Goal: Information Seeking & Learning: Learn about a topic

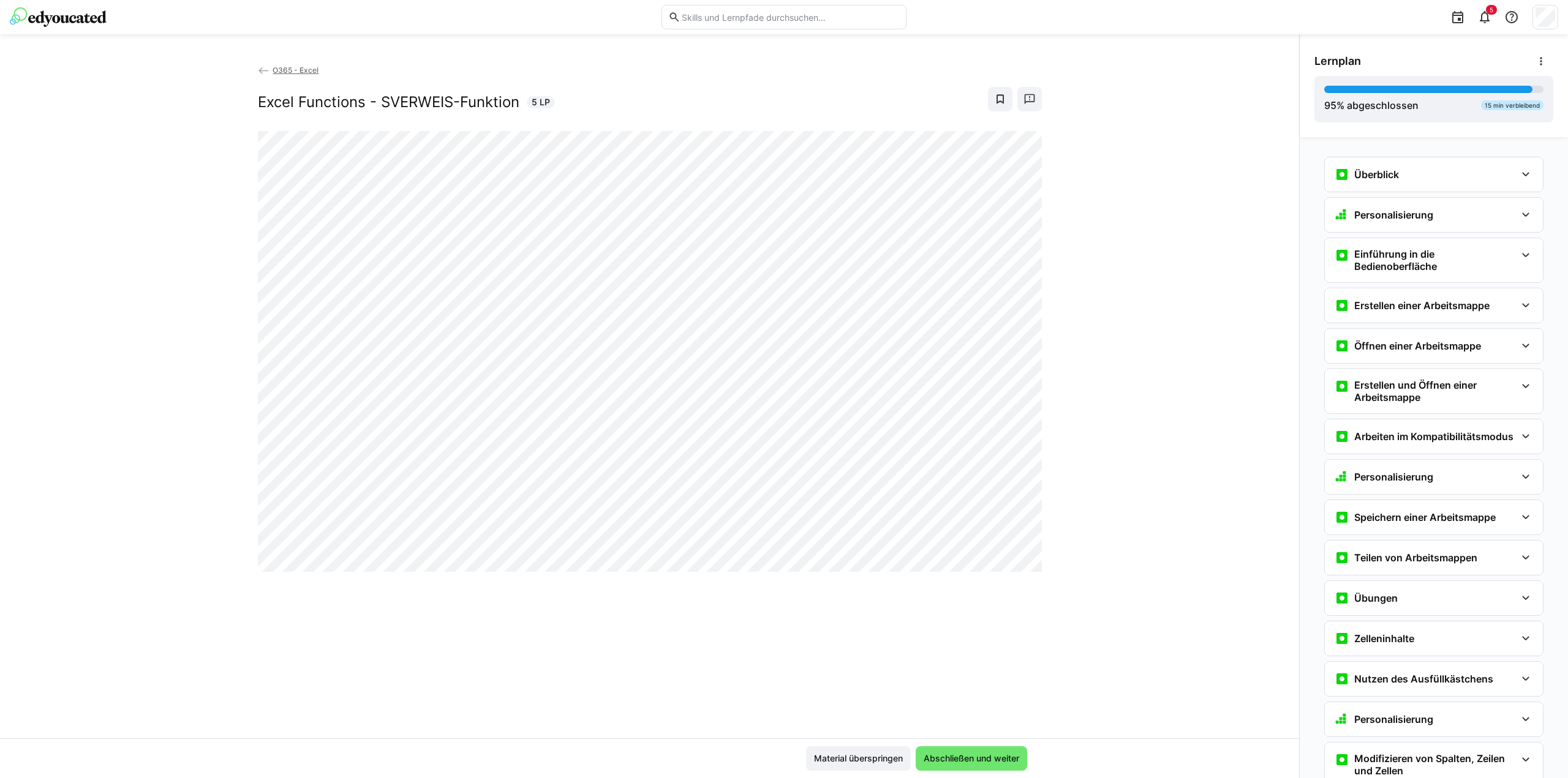
scroll to position [1376, 0]
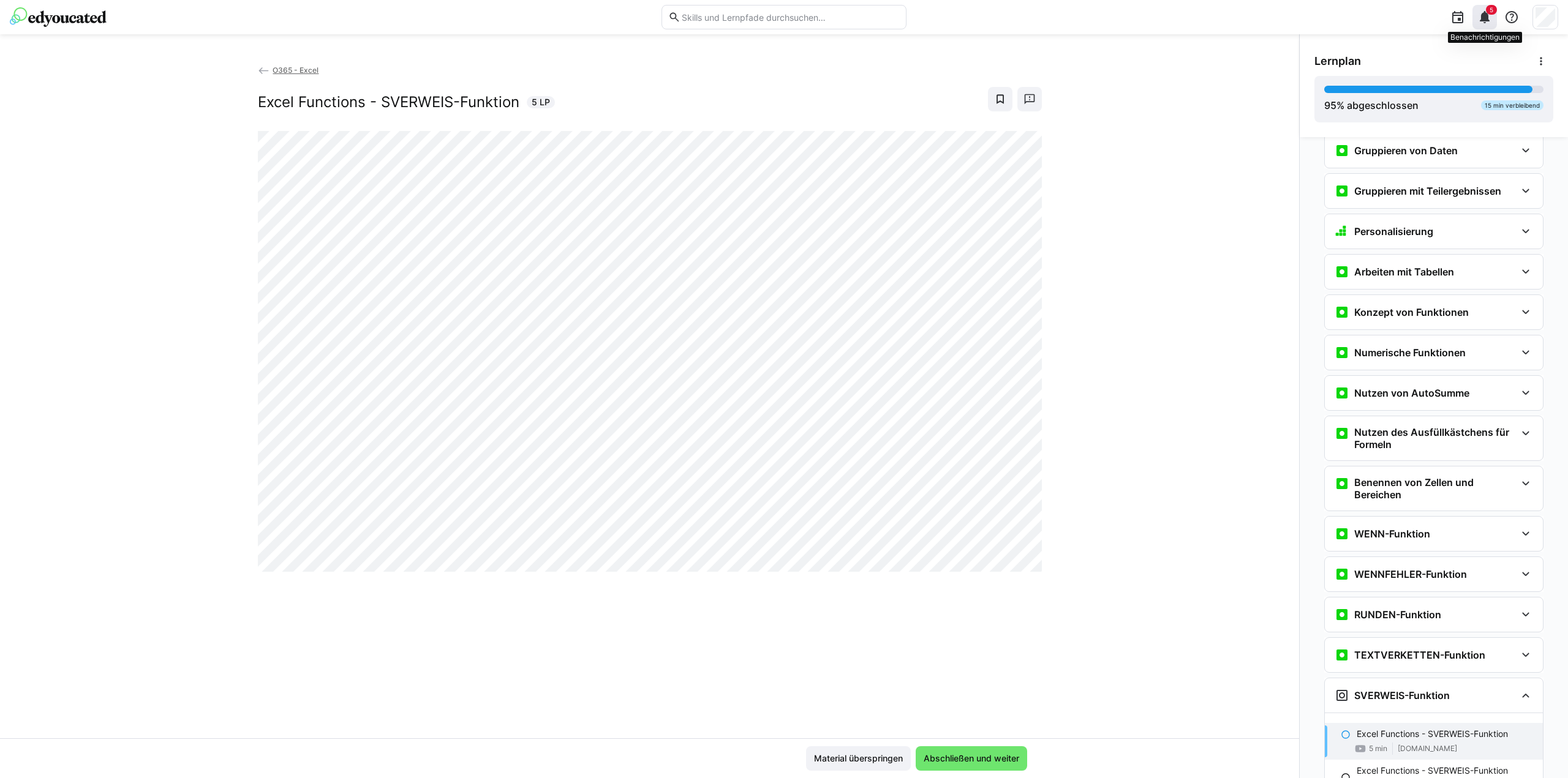
click at [1484, 15] on eds-icon at bounding box center [1485, 17] width 15 height 15
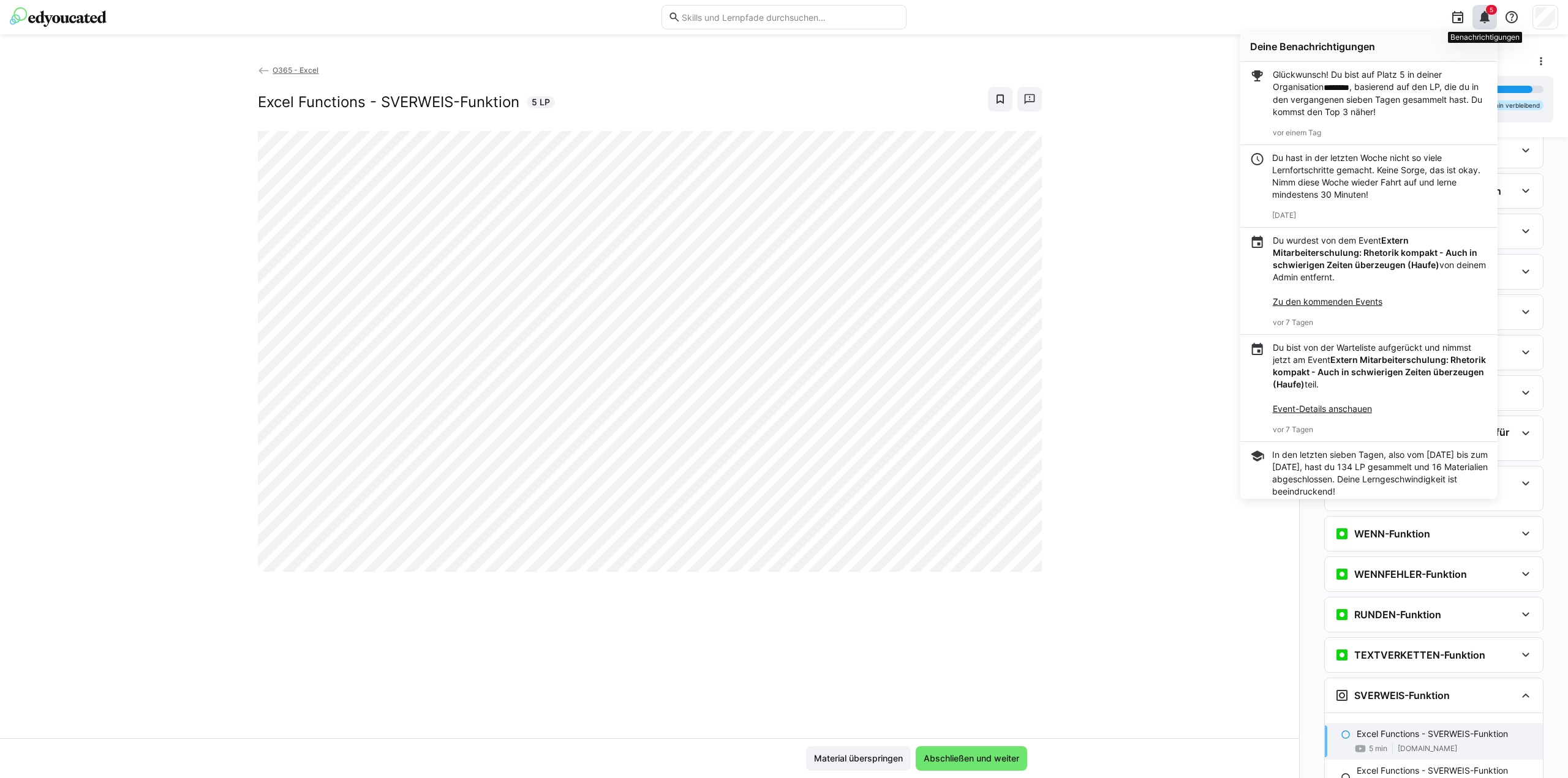
click at [1487, 10] on span "5" at bounding box center [1492, 10] width 11 height 10
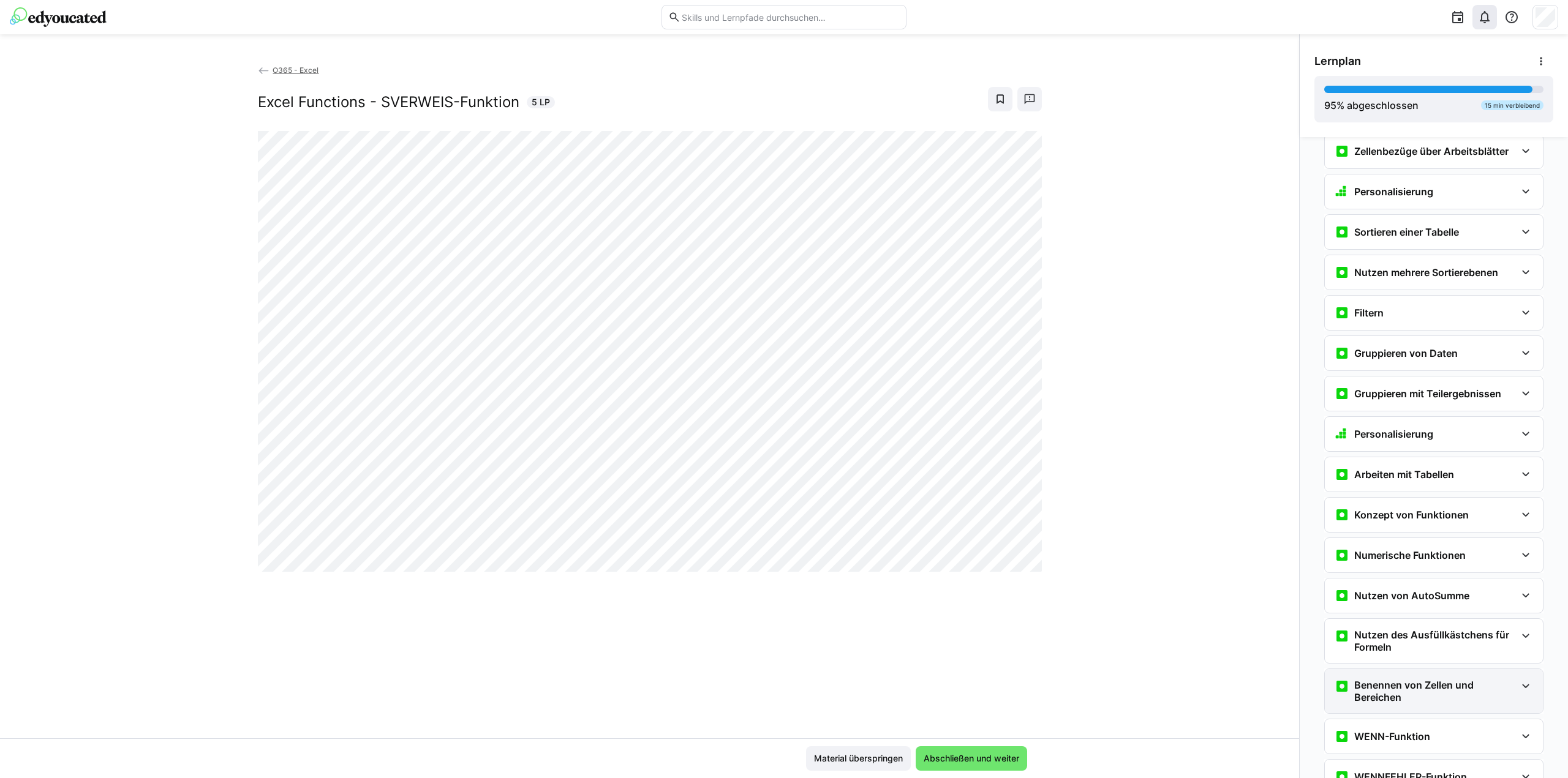
scroll to position [1170, 0]
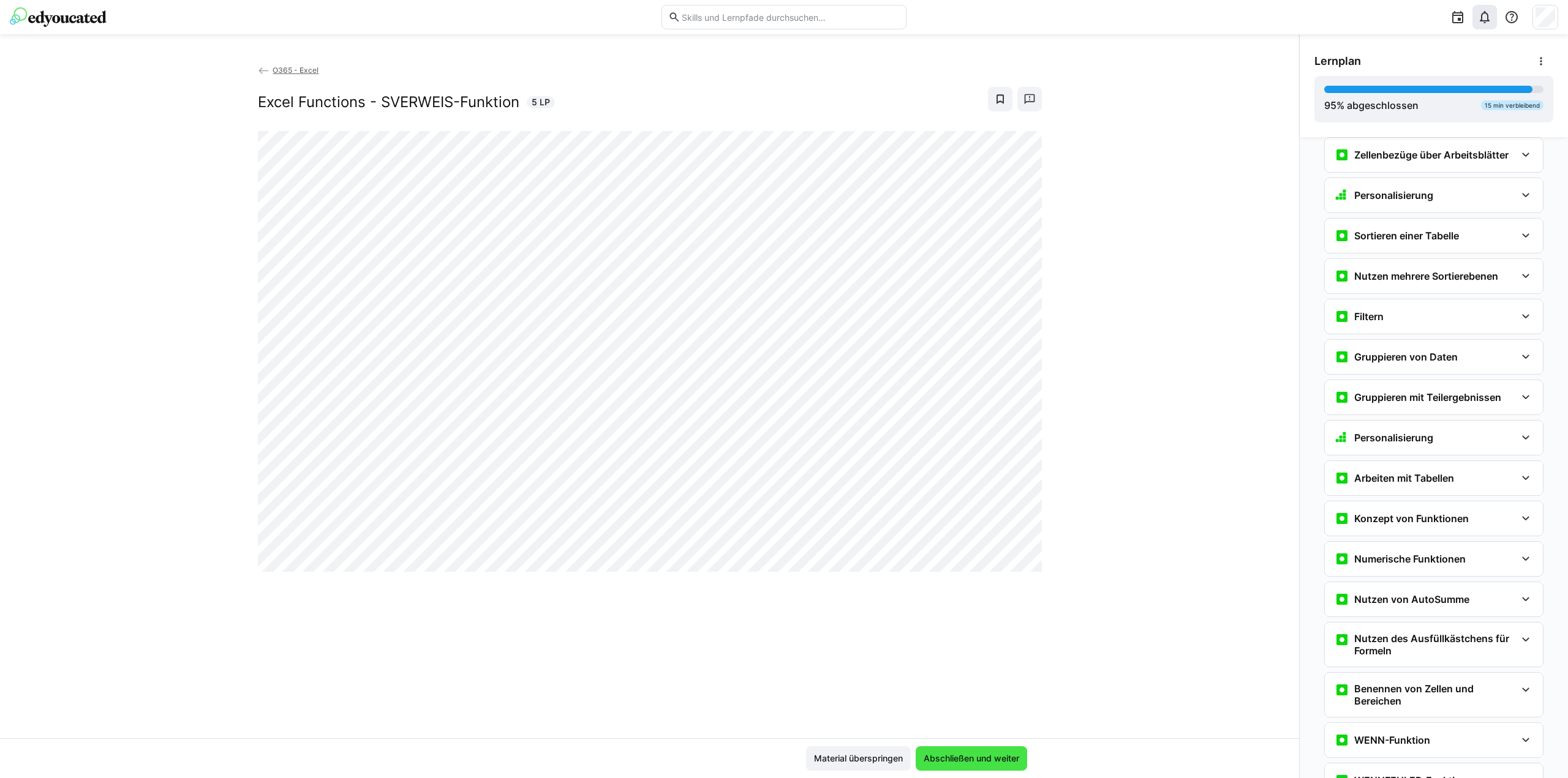
click at [947, 756] on span "Abschließen und weiter" at bounding box center [971, 759] width 99 height 12
click at [943, 753] on span "Abschließen und weiter" at bounding box center [971, 759] width 99 height 12
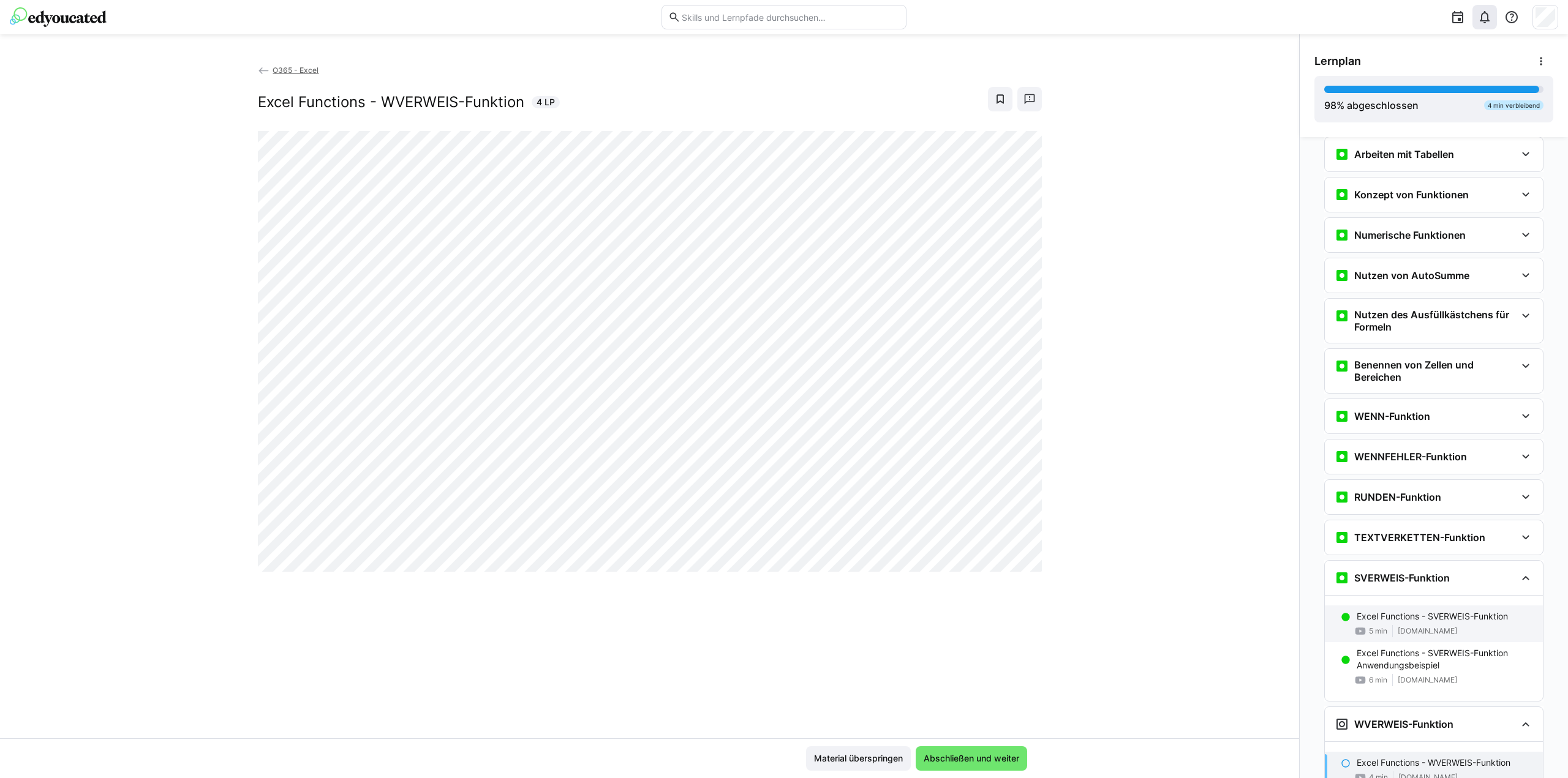
scroll to position [1533, 0]
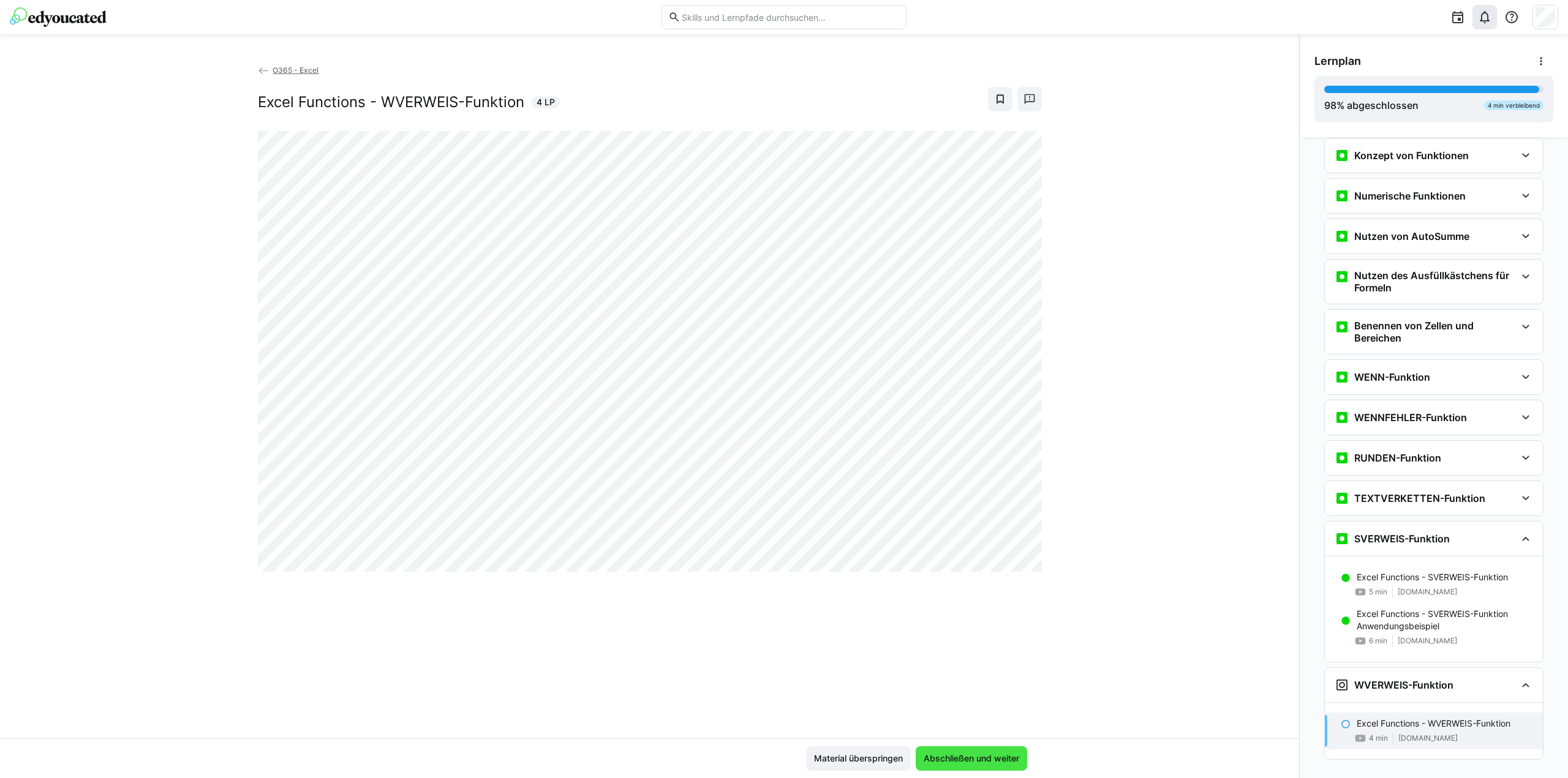
click at [973, 760] on span "Abschließen und weiter" at bounding box center [971, 759] width 99 height 12
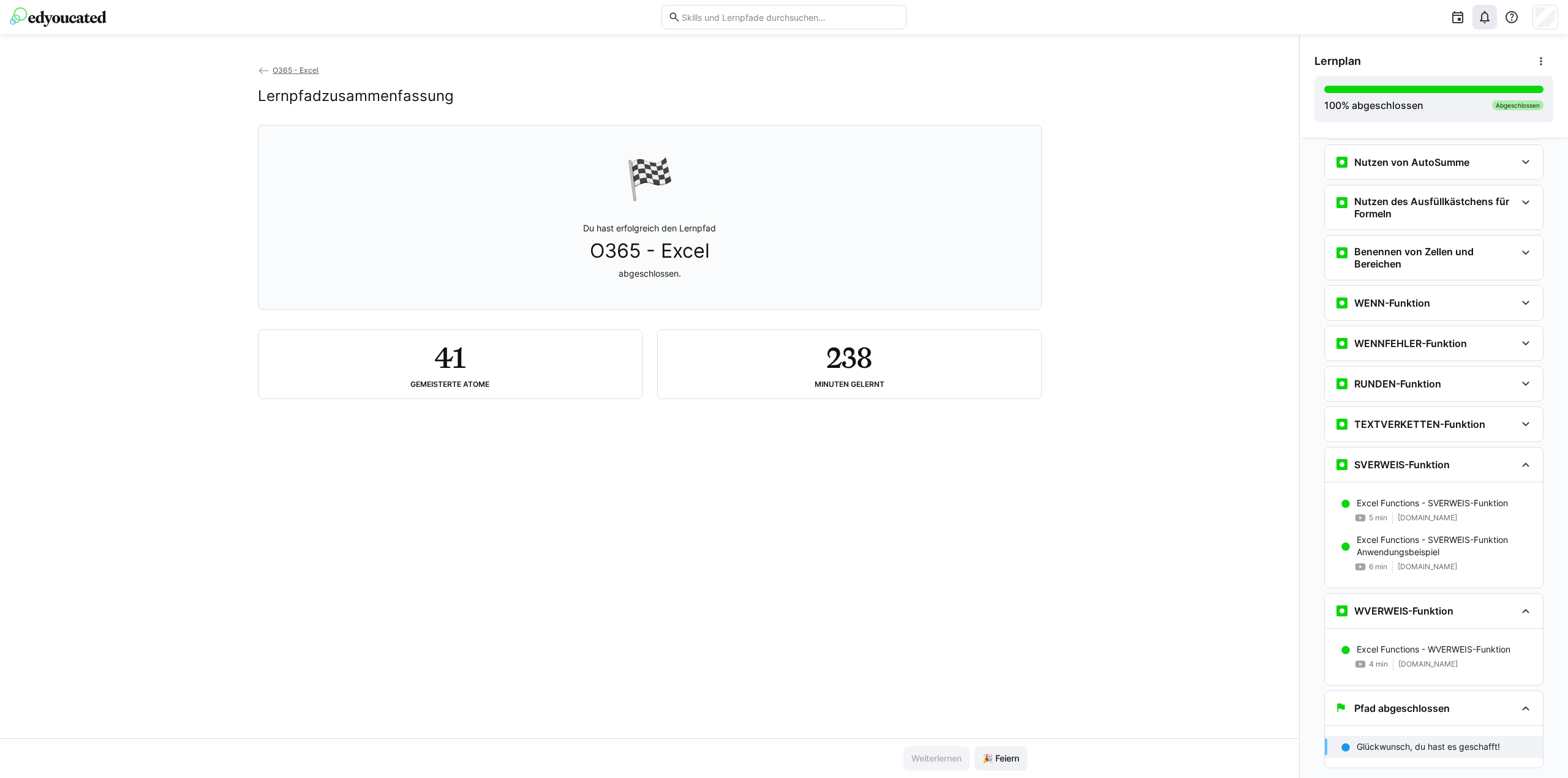
scroll to position [1615, 0]
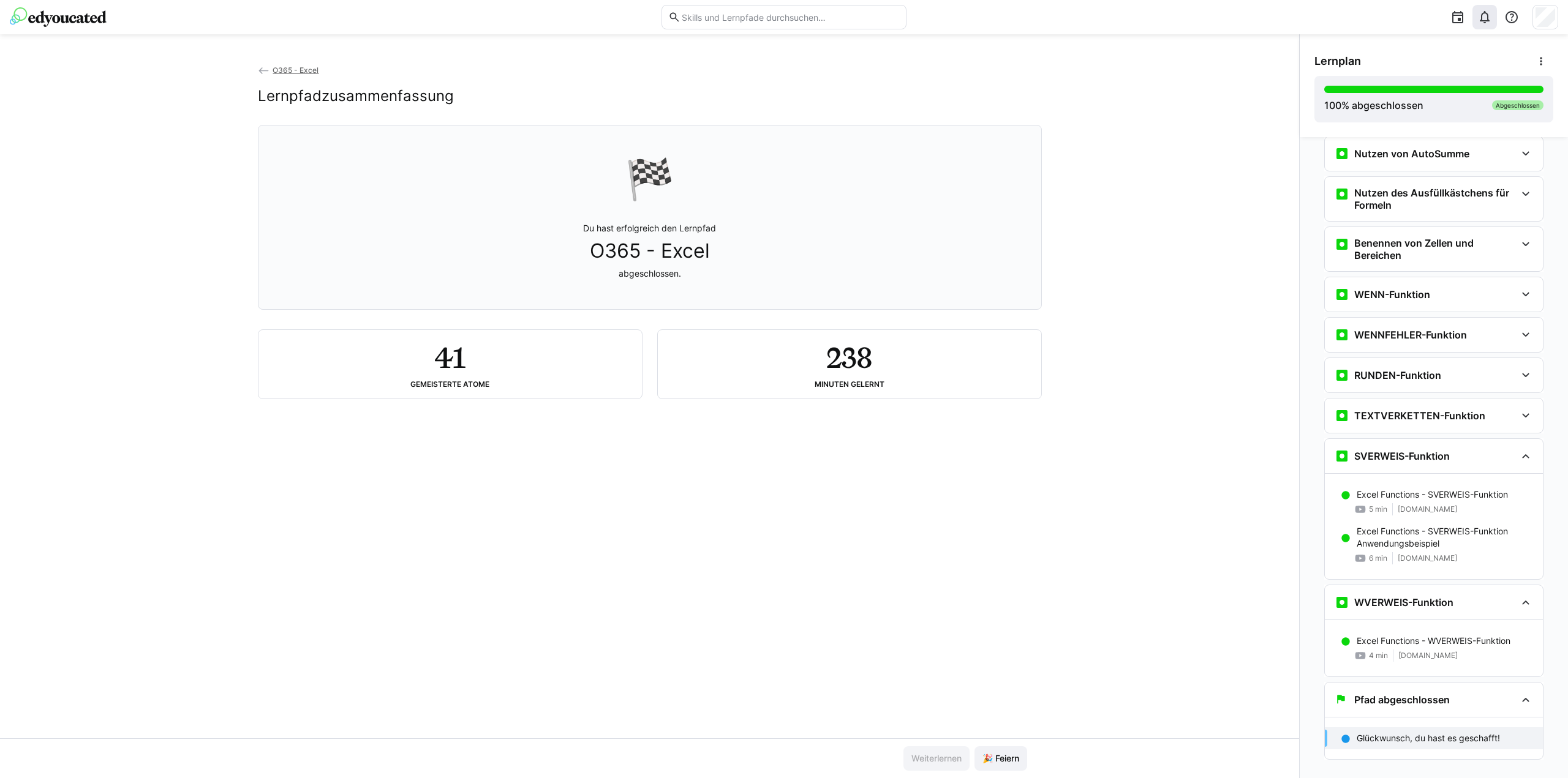
click at [288, 67] on span "O365 - Excel" at bounding box center [295, 70] width 46 height 9
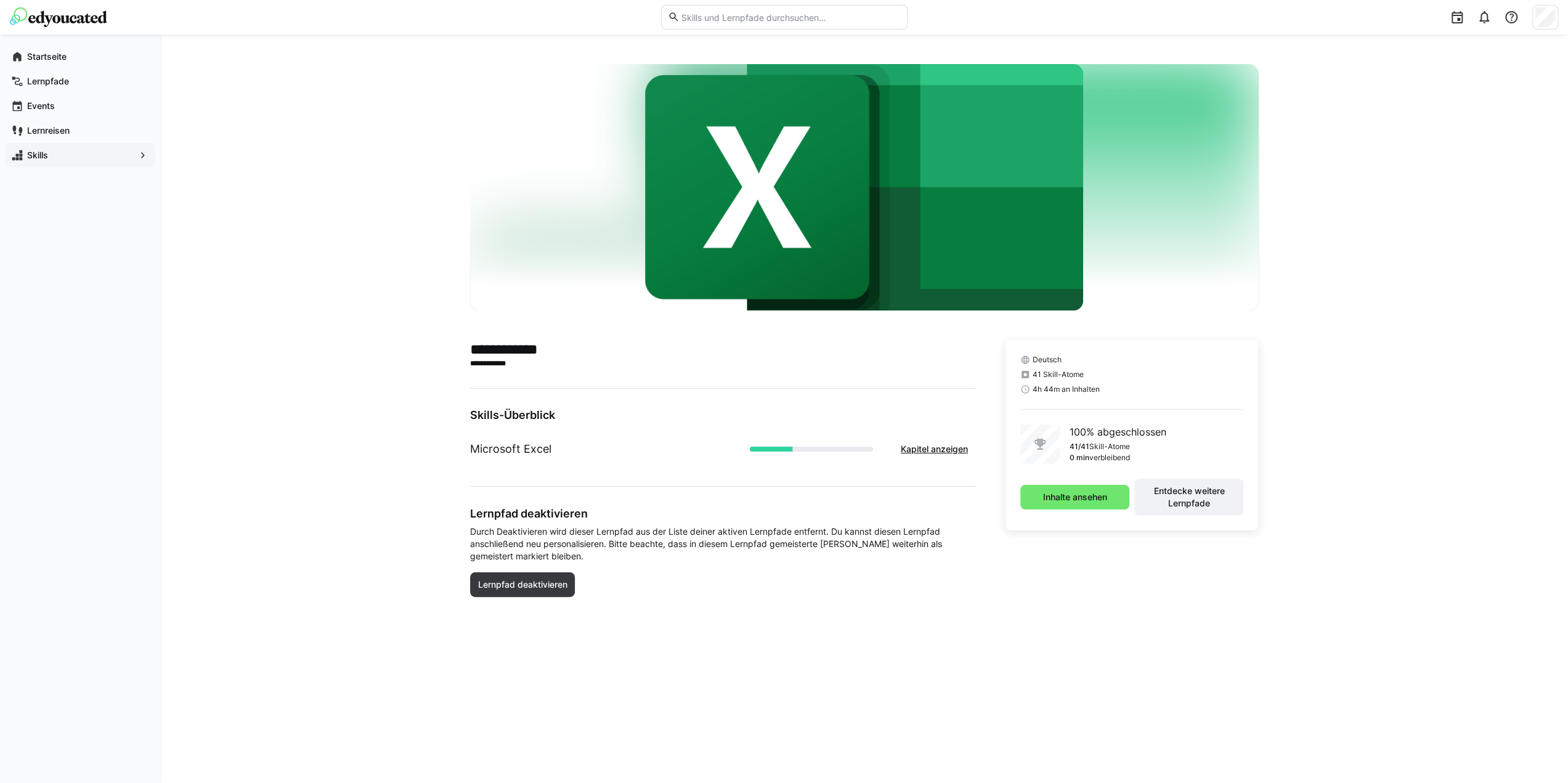
click at [66, 152] on span "Skills" at bounding box center [80, 155] width 110 height 12
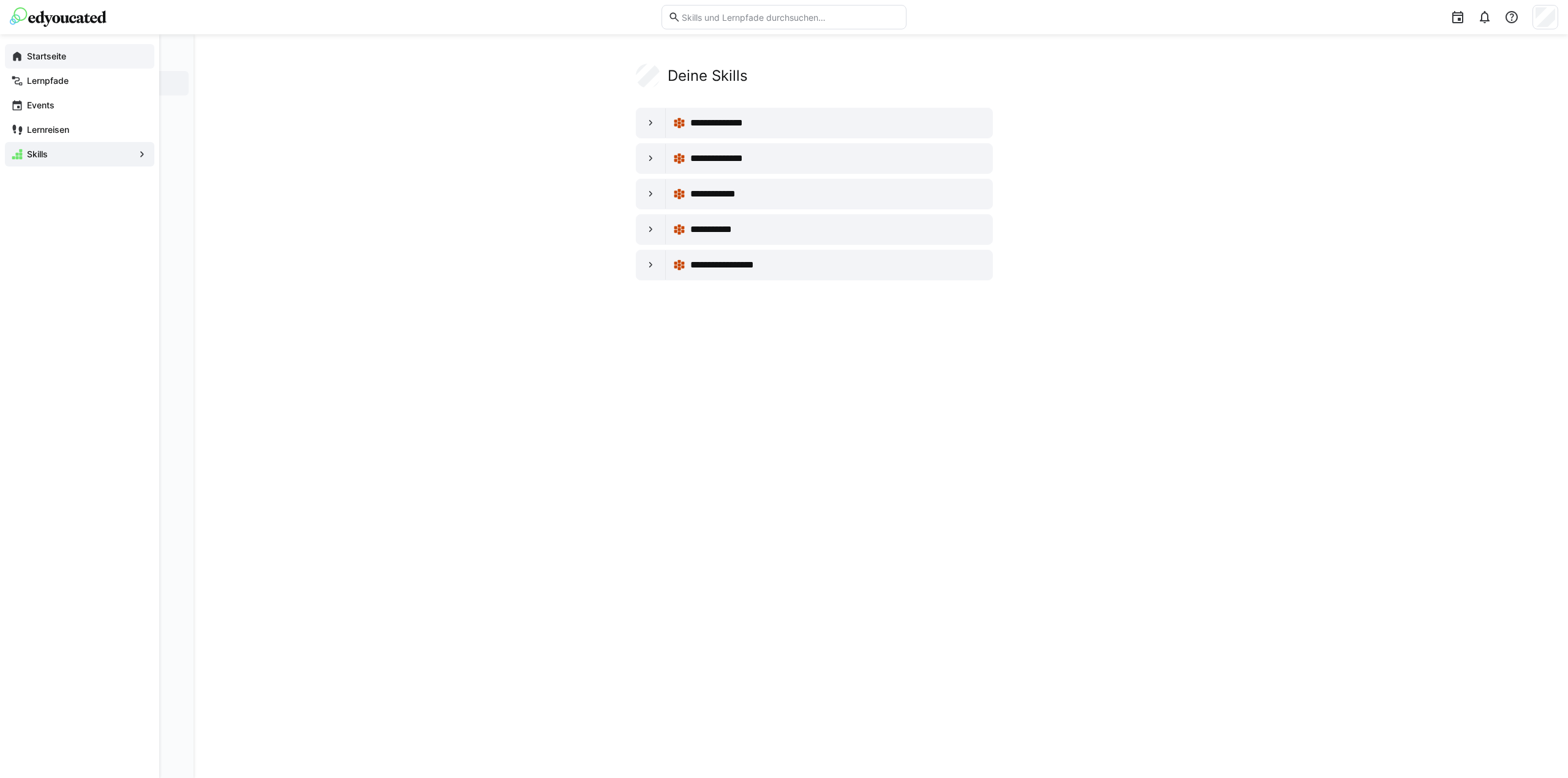
click at [0, 0] on app-navigation-label "Startseite" at bounding box center [0, 0] width 0 height 0
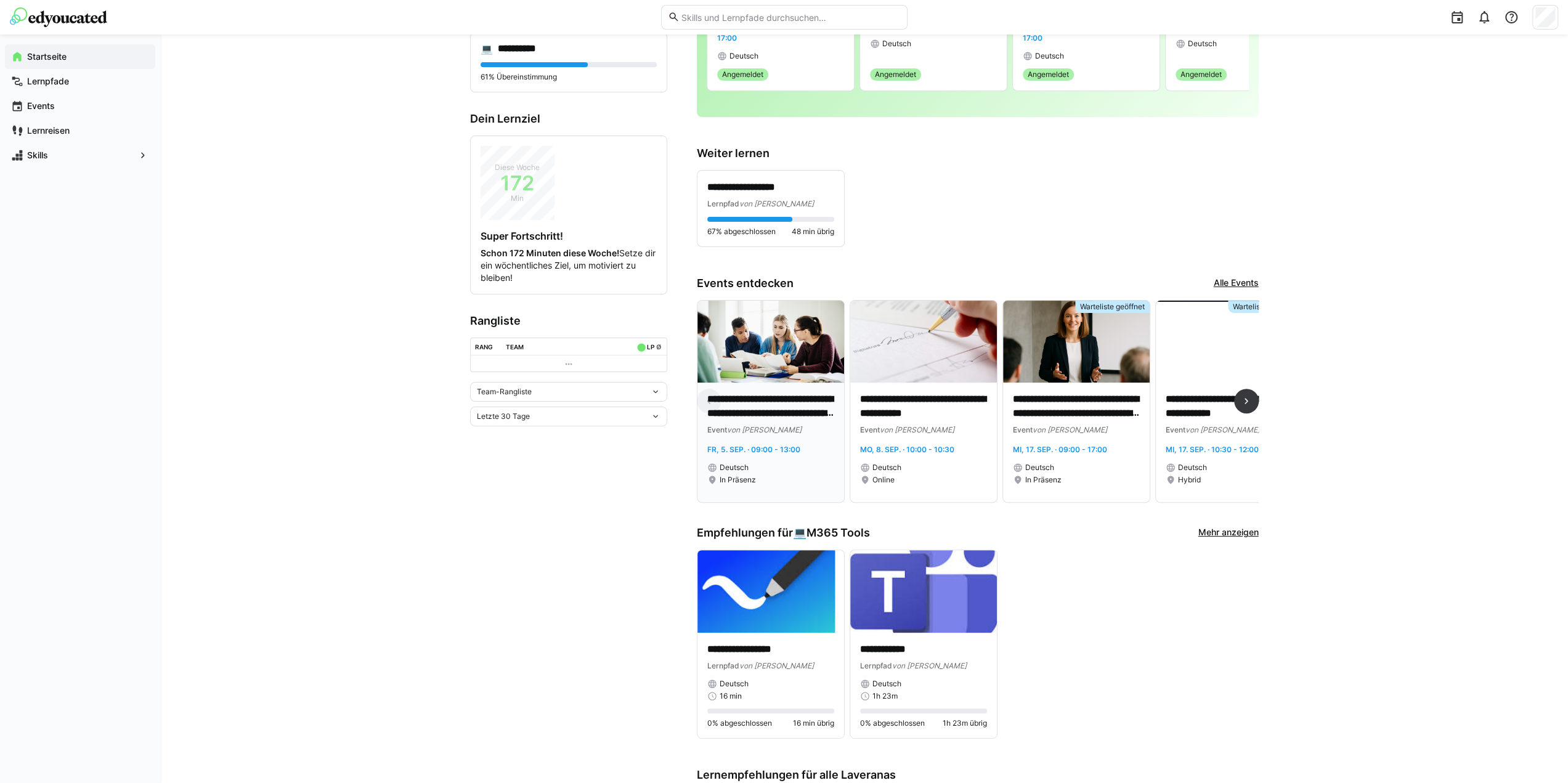
scroll to position [185, 0]
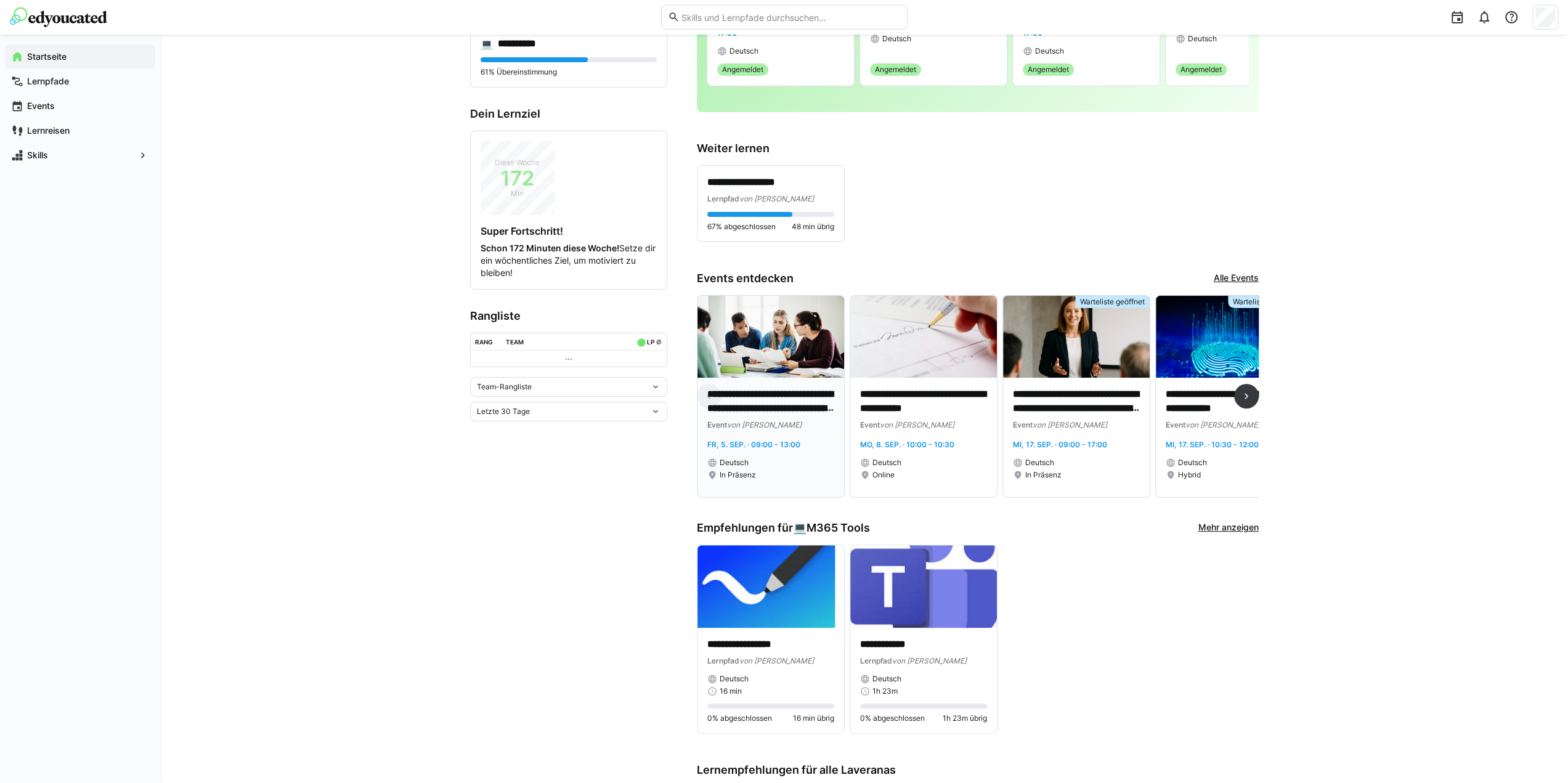
click at [740, 395] on p "**********" at bounding box center [771, 401] width 128 height 28
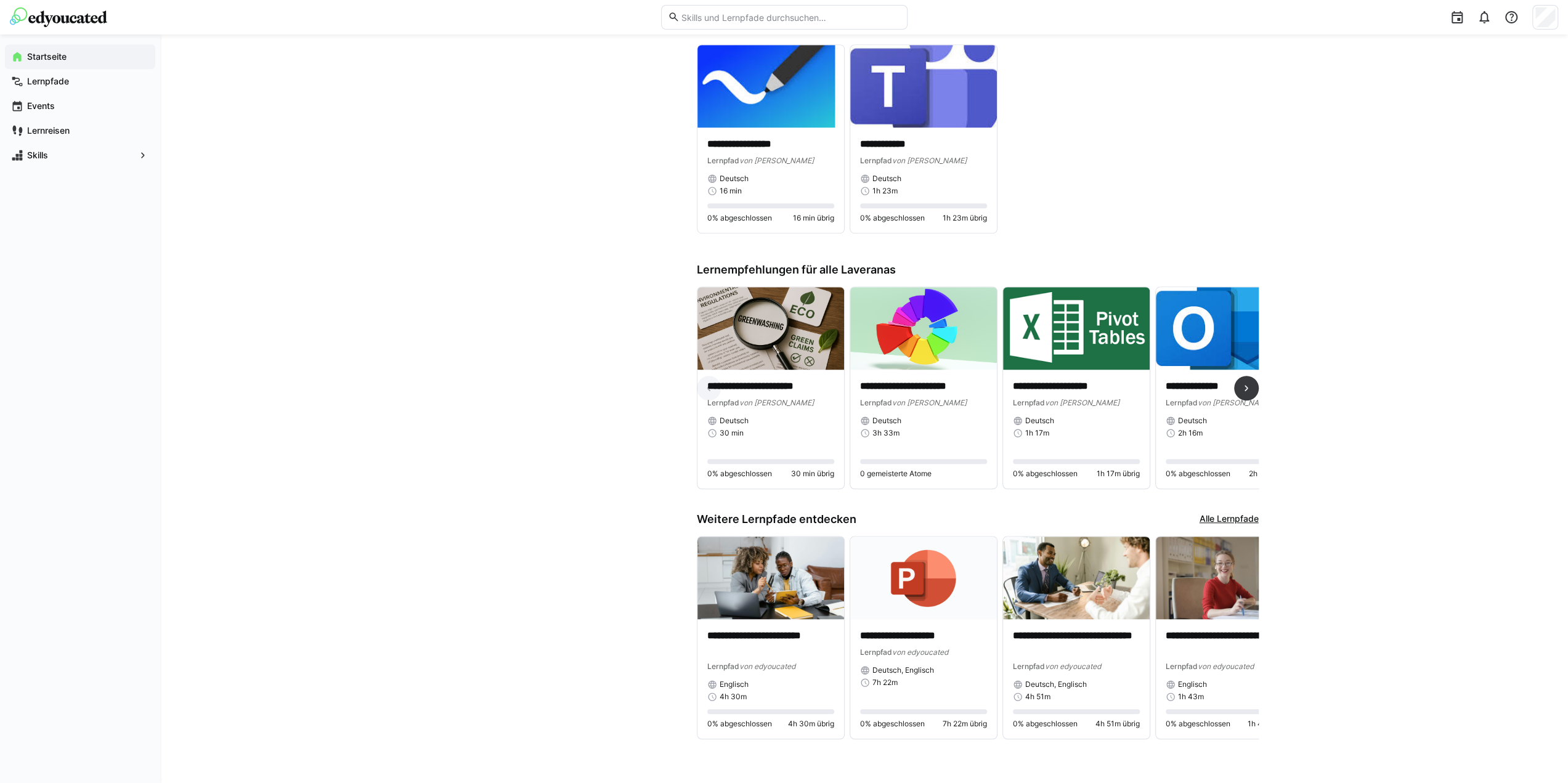
scroll to position [698, 0]
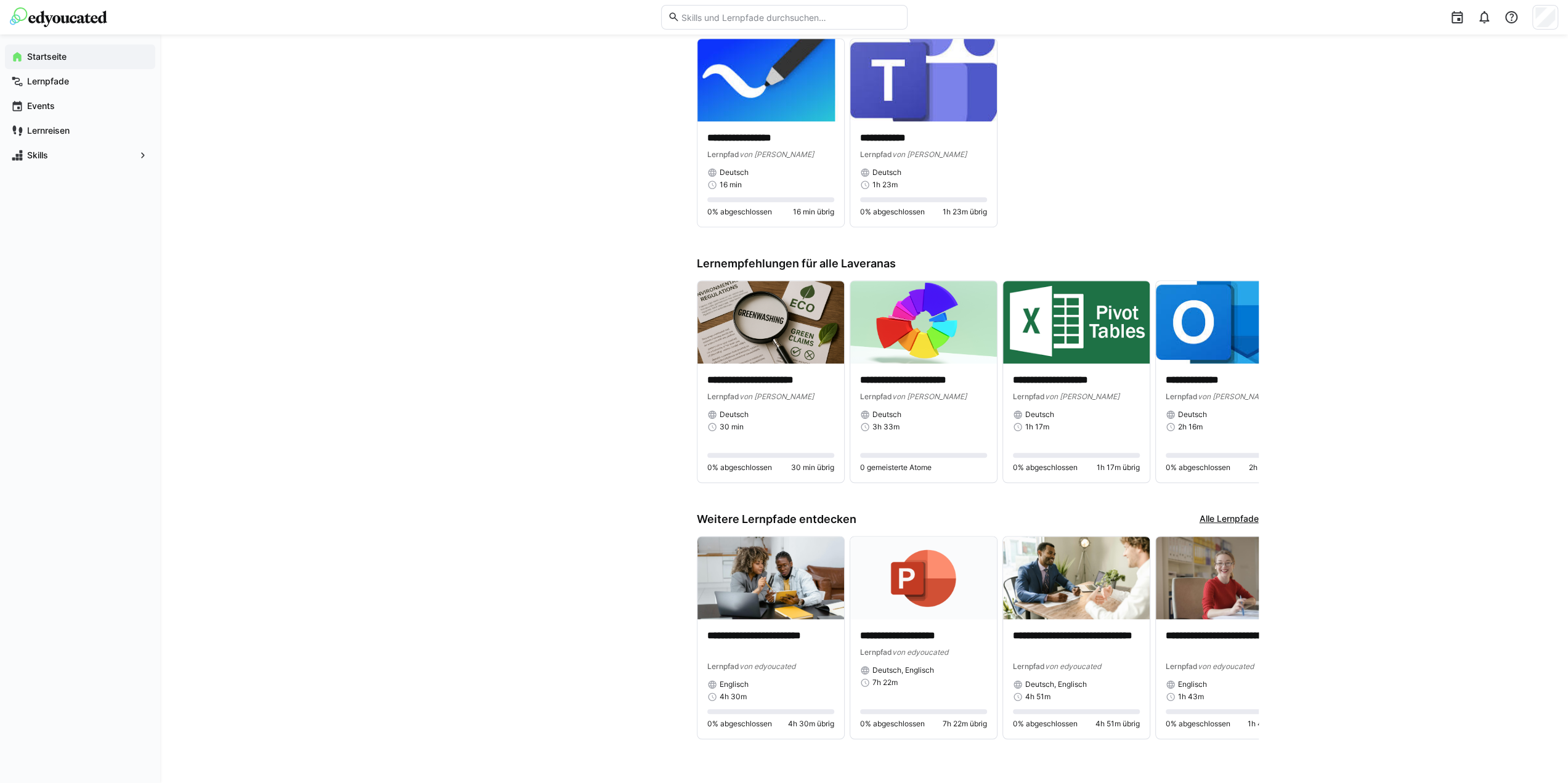
click at [1261, 381] on div "**********" at bounding box center [864, 61] width 1408 height 1448
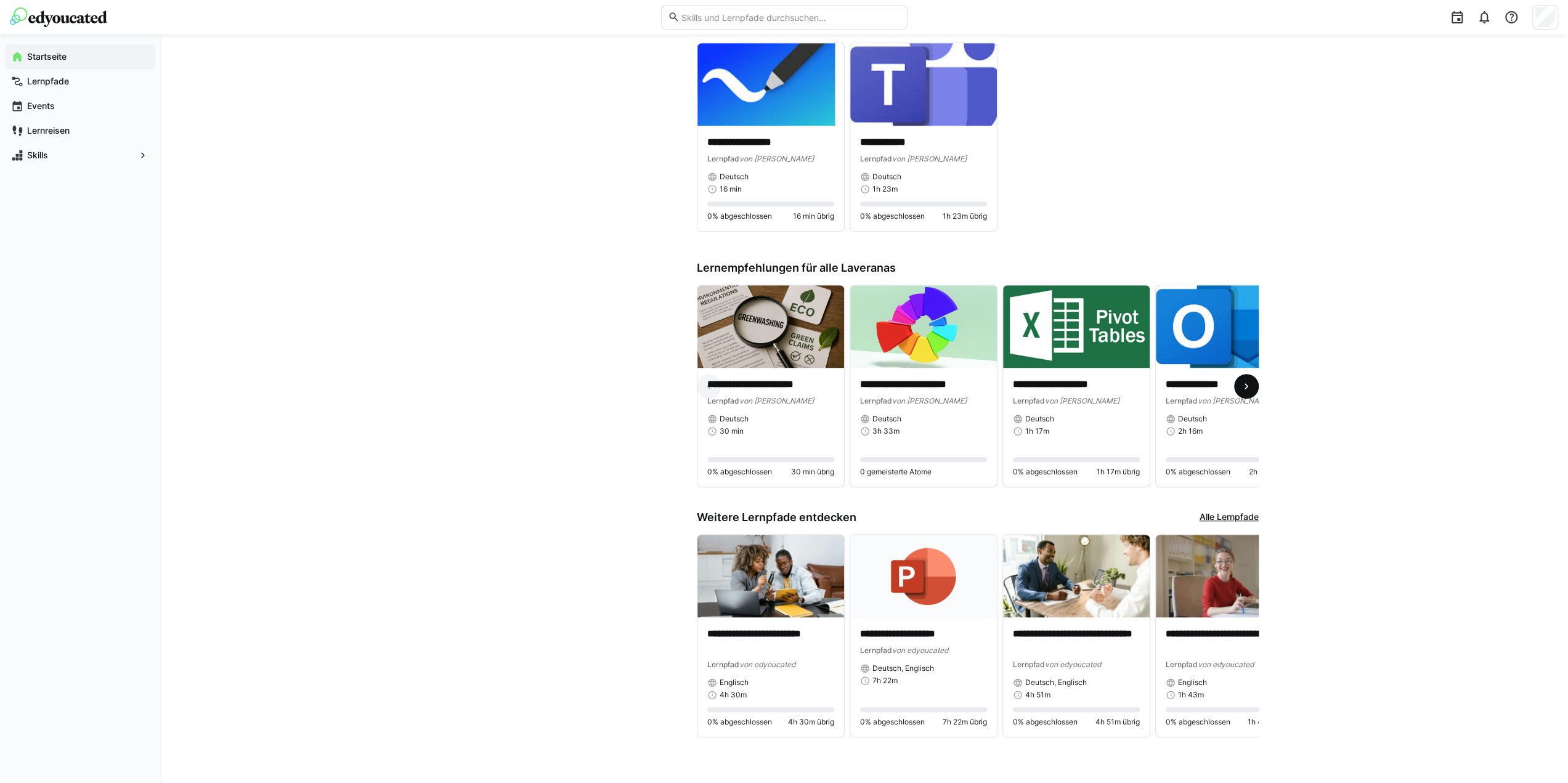
click at [1240, 383] on eds-icon at bounding box center [1247, 387] width 12 height 12
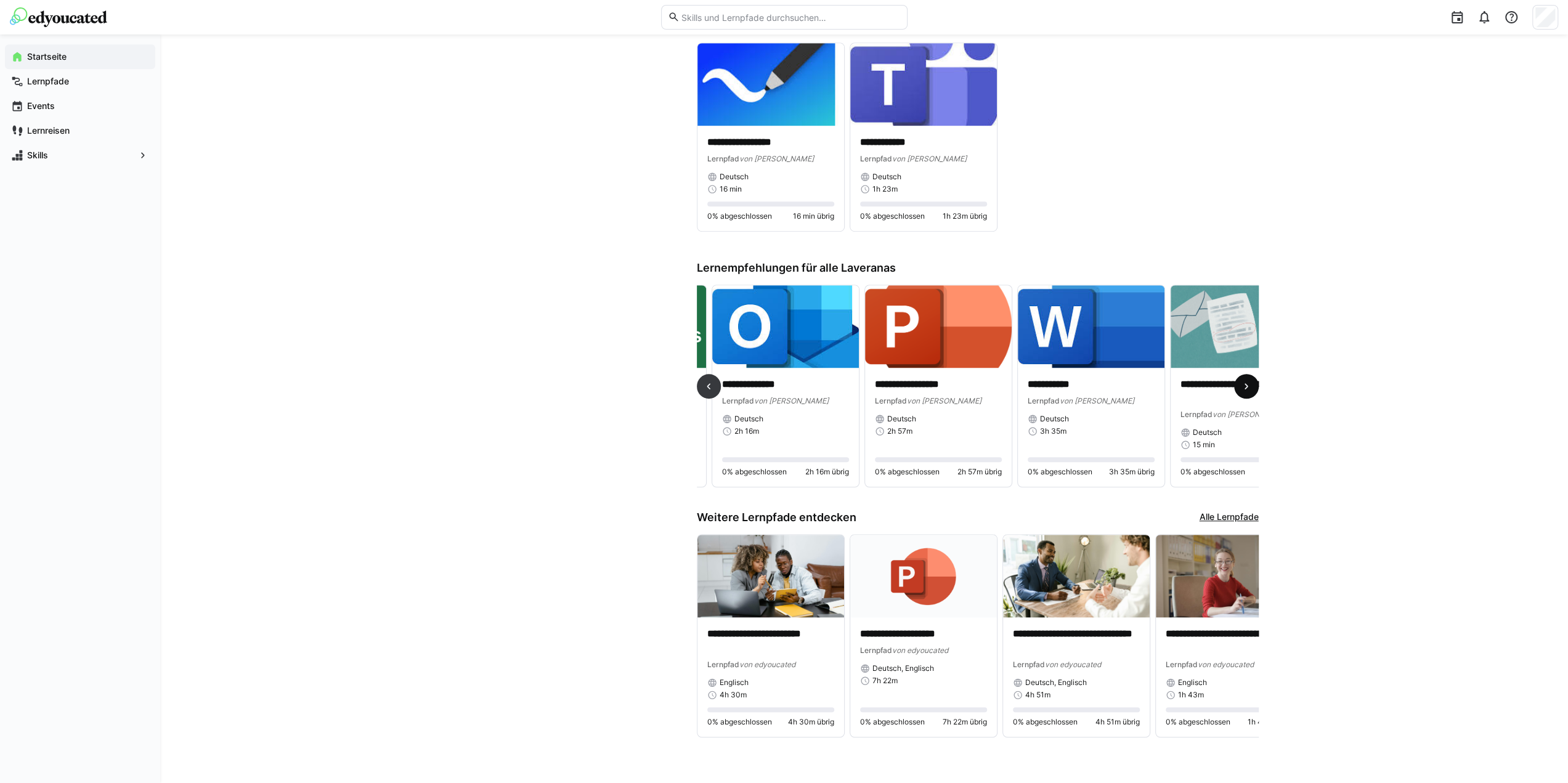
scroll to position [0, 458]
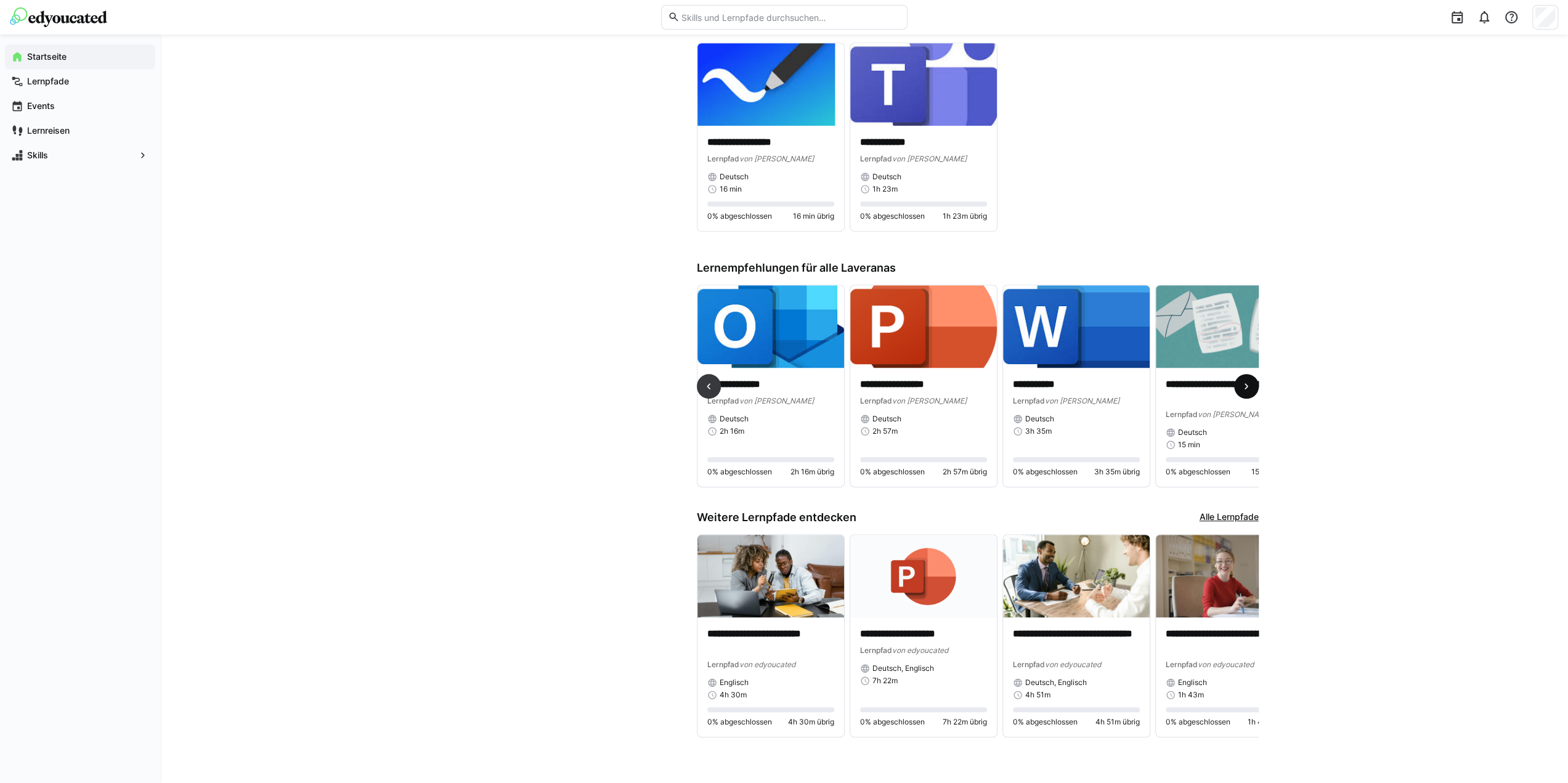
click at [1242, 385] on eds-icon at bounding box center [1247, 387] width 12 height 12
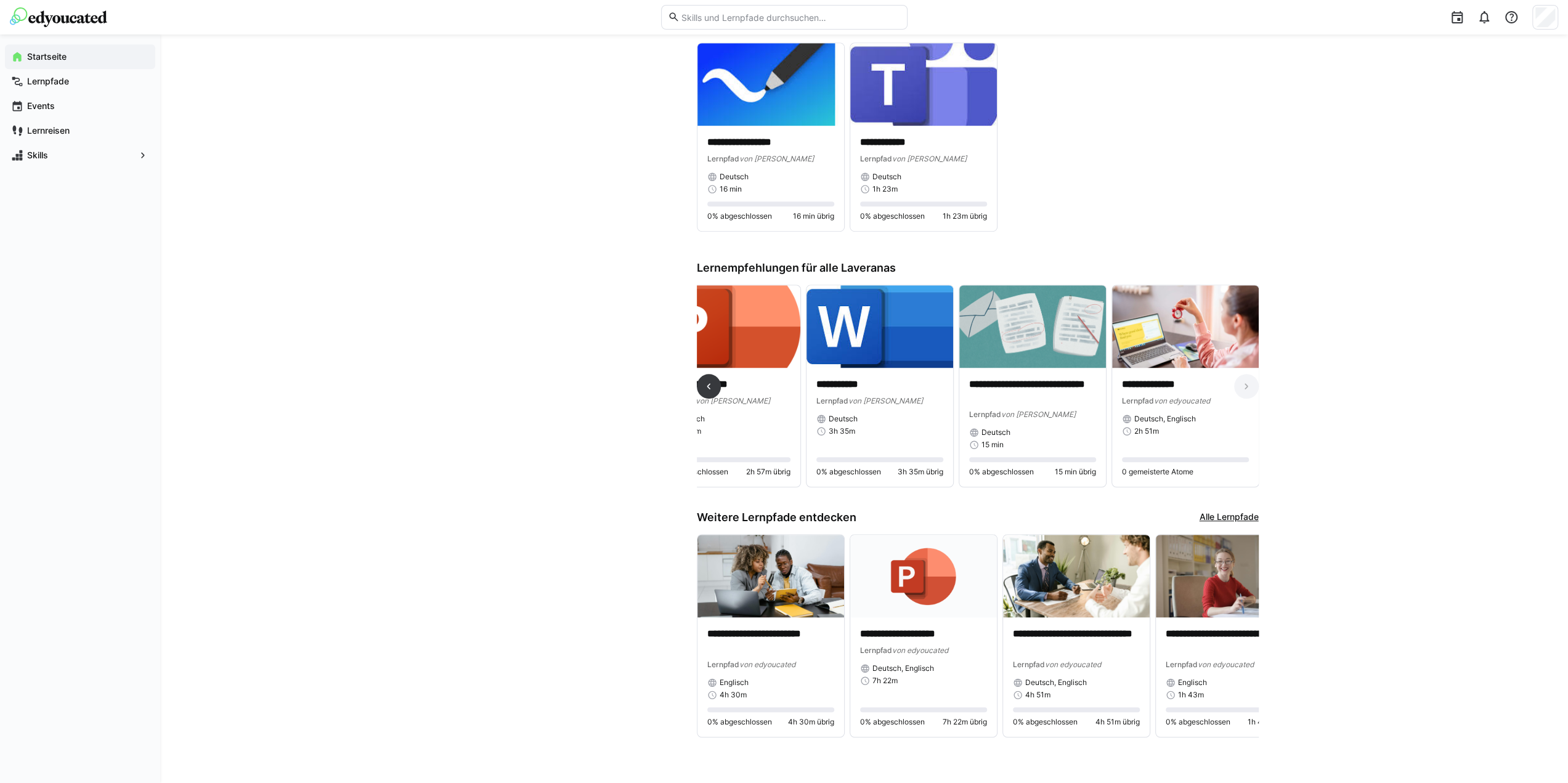
scroll to position [0, 656]
click at [708, 387] on eds-icon at bounding box center [709, 387] width 12 height 12
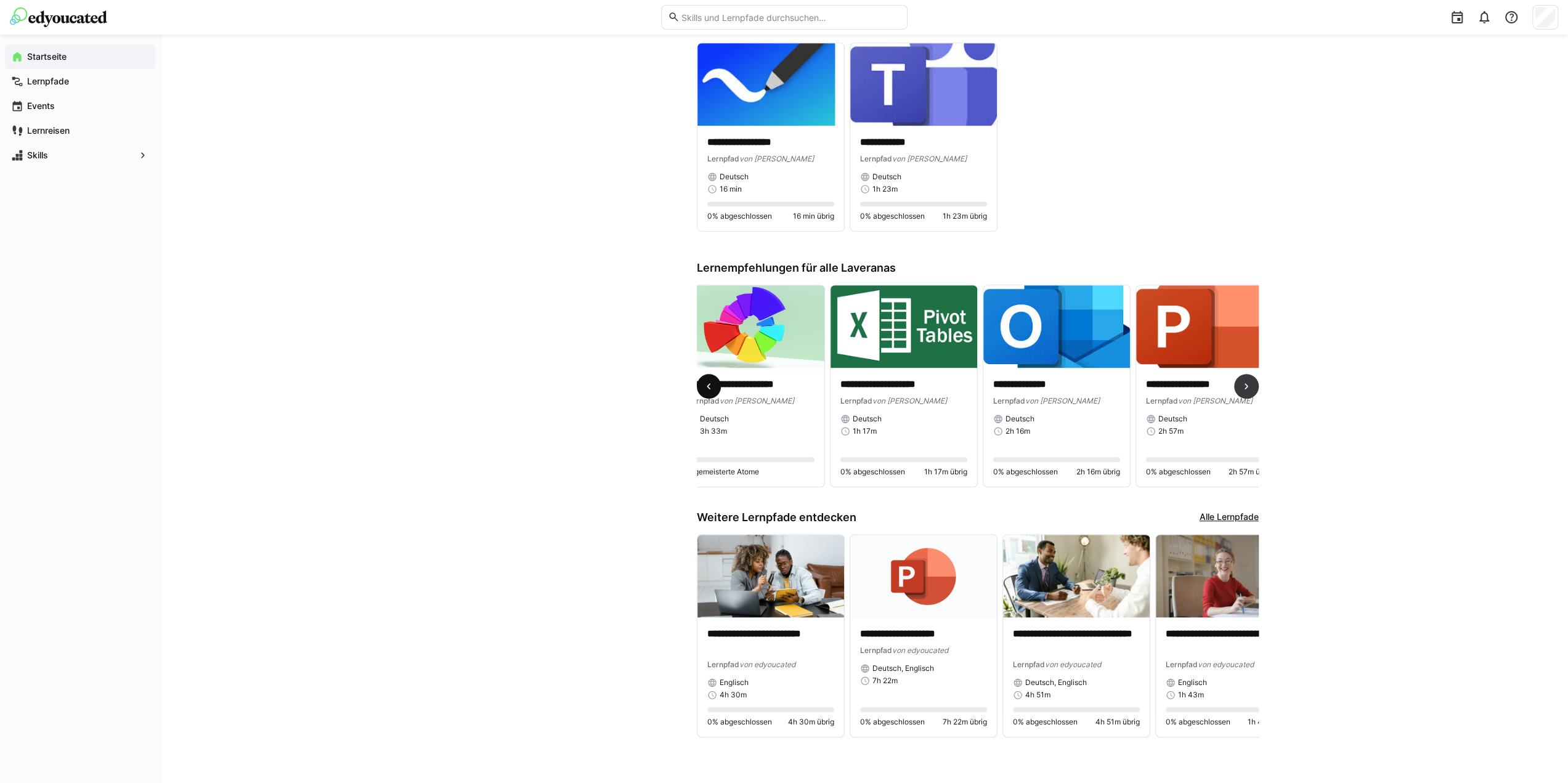
scroll to position [0, 152]
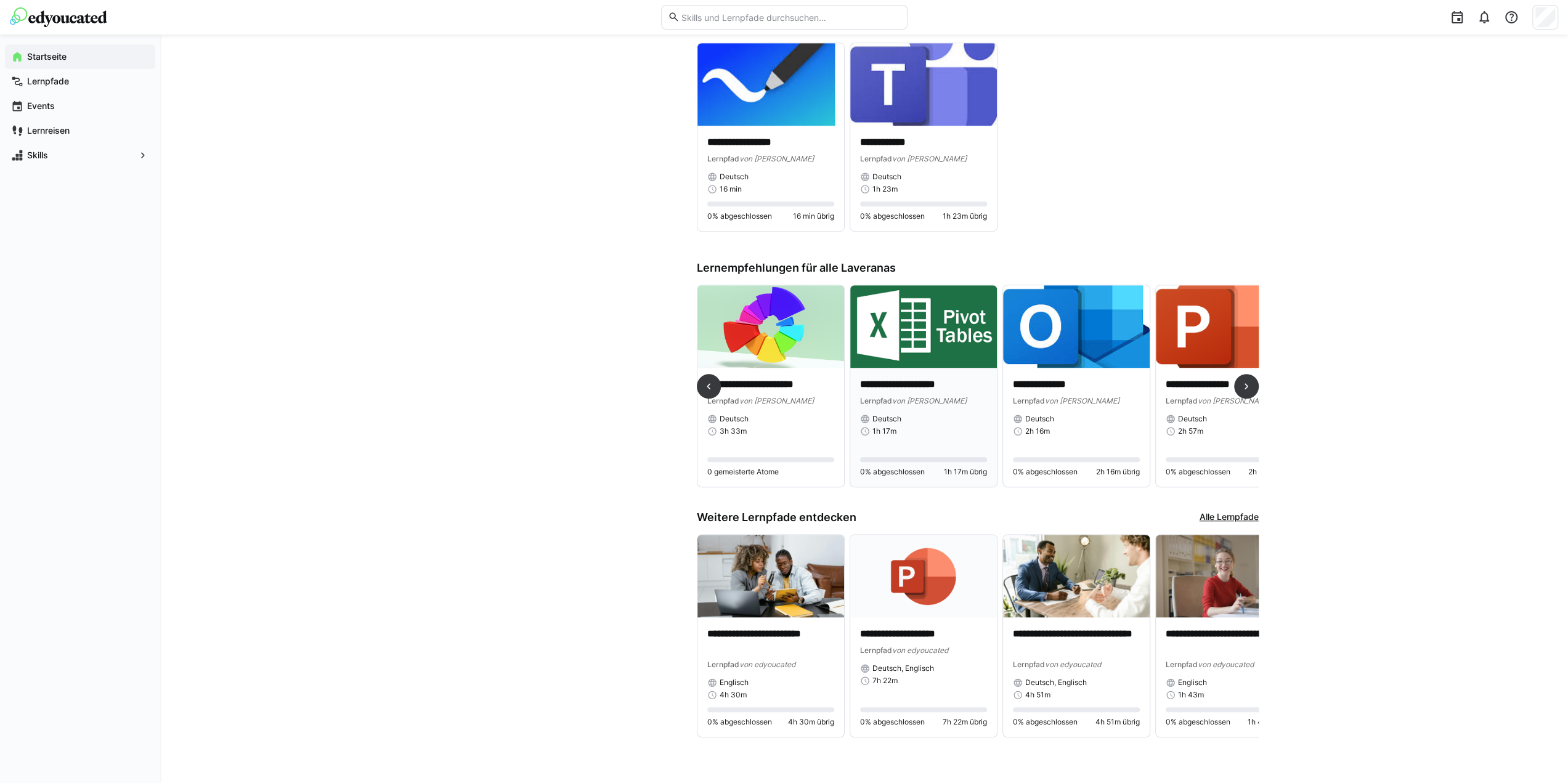
click at [951, 332] on img at bounding box center [924, 326] width 147 height 82
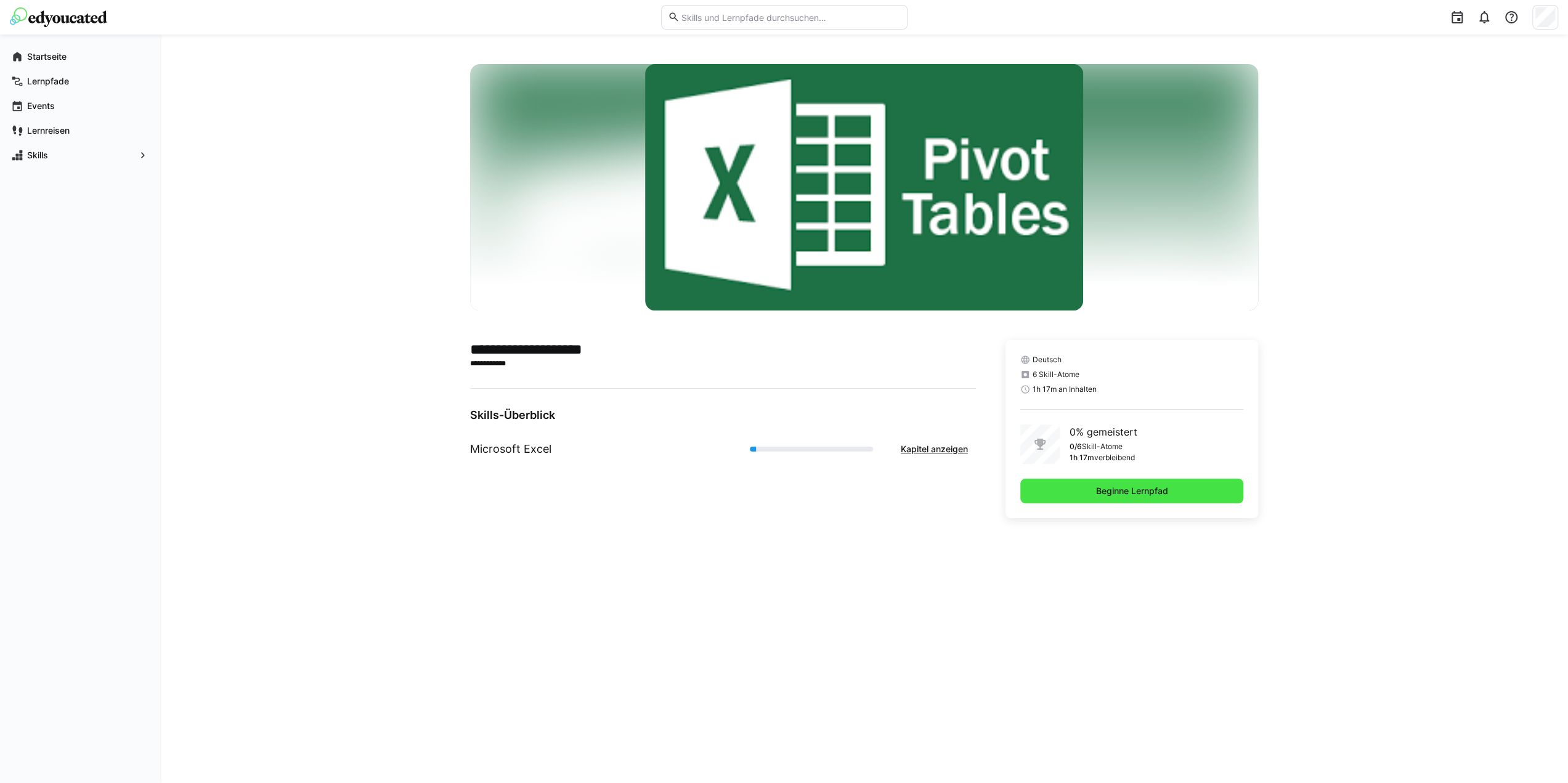
click at [1236, 492] on span "Beginne Lernpfad" at bounding box center [1133, 491] width 224 height 25
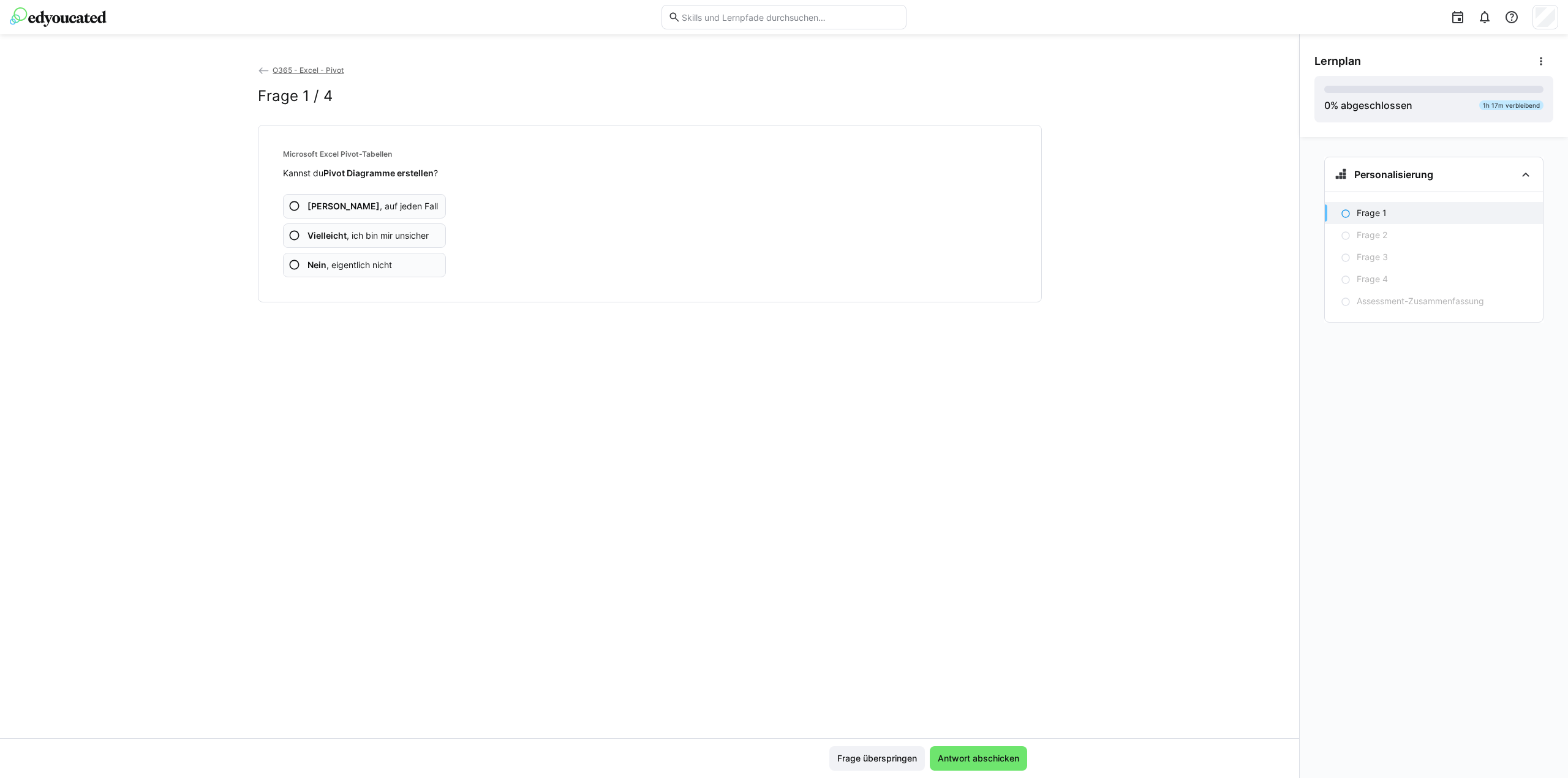
click at [358, 235] on span "Vielleicht , ich bin mir unsicher" at bounding box center [368, 235] width 122 height 12
click at [995, 761] on span "Antwort abschicken" at bounding box center [978, 759] width 85 height 12
click at [302, 240] on app-assessment-question-radio "Vielleicht , ich bin mir unsicher" at bounding box center [365, 235] width 164 height 25
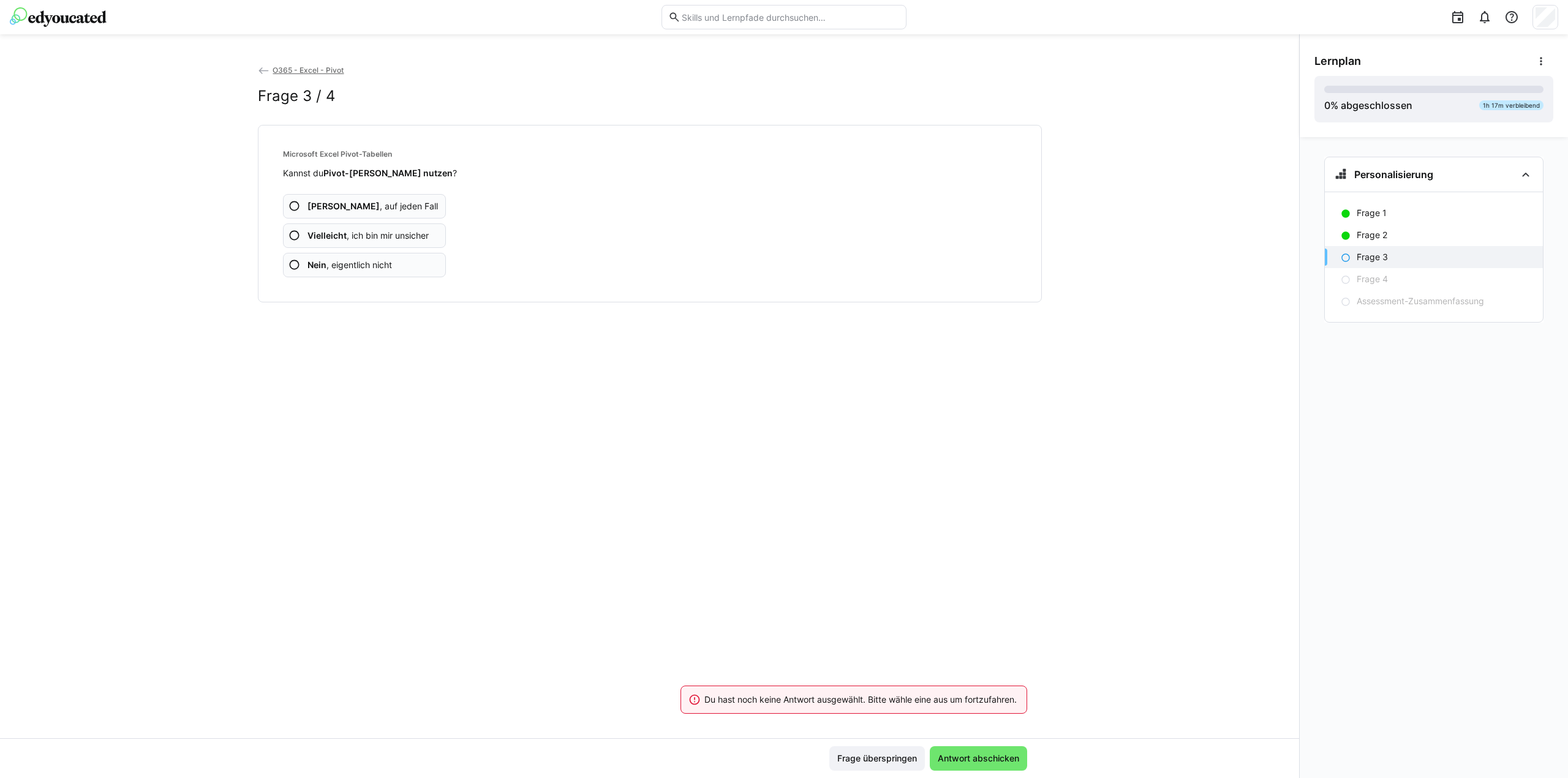
click at [337, 202] on span "Ja , auf jeden Fall" at bounding box center [372, 206] width 130 height 12
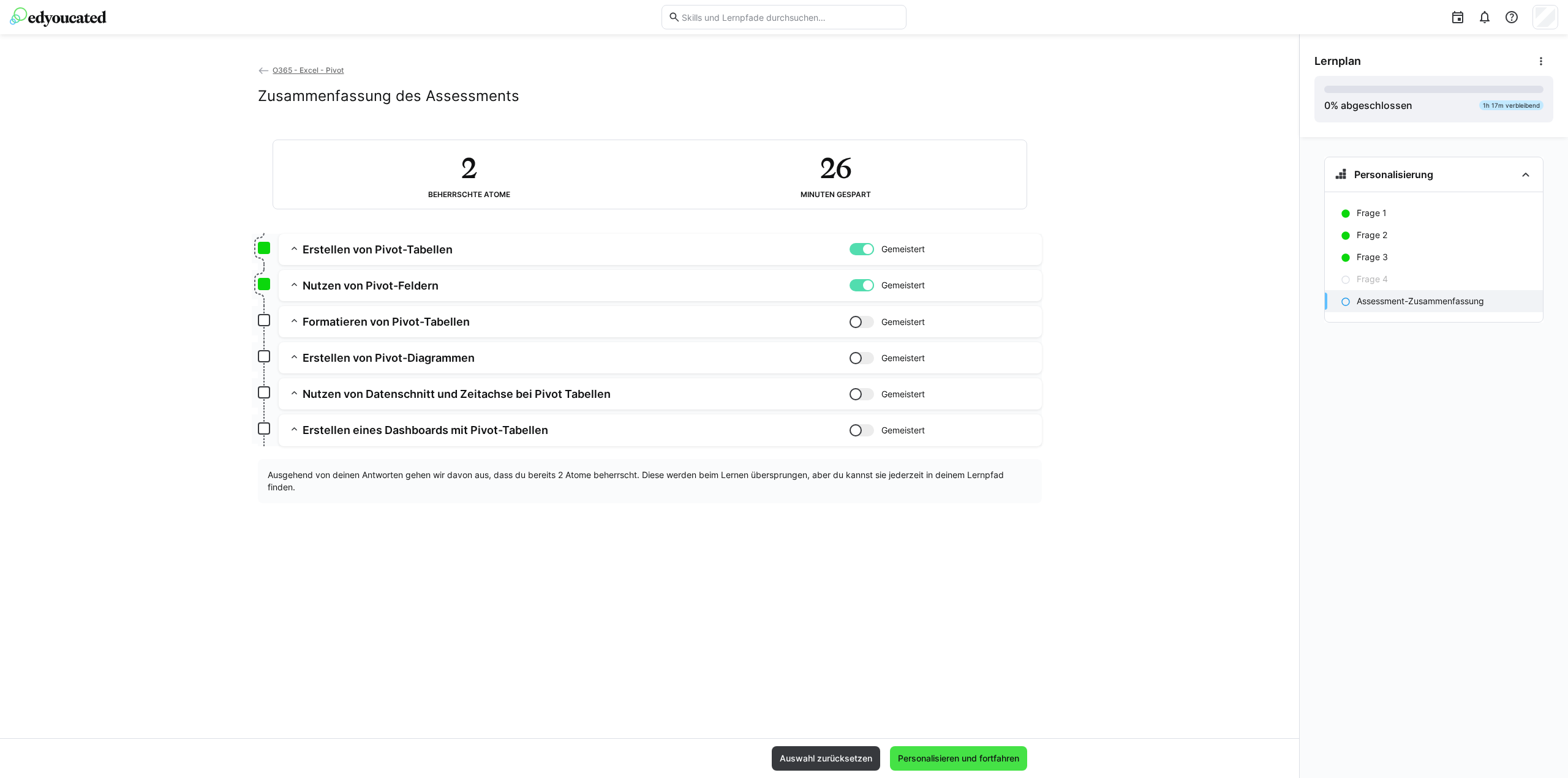
click at [959, 753] on span "Personalisieren und fortfahren" at bounding box center [958, 759] width 137 height 25
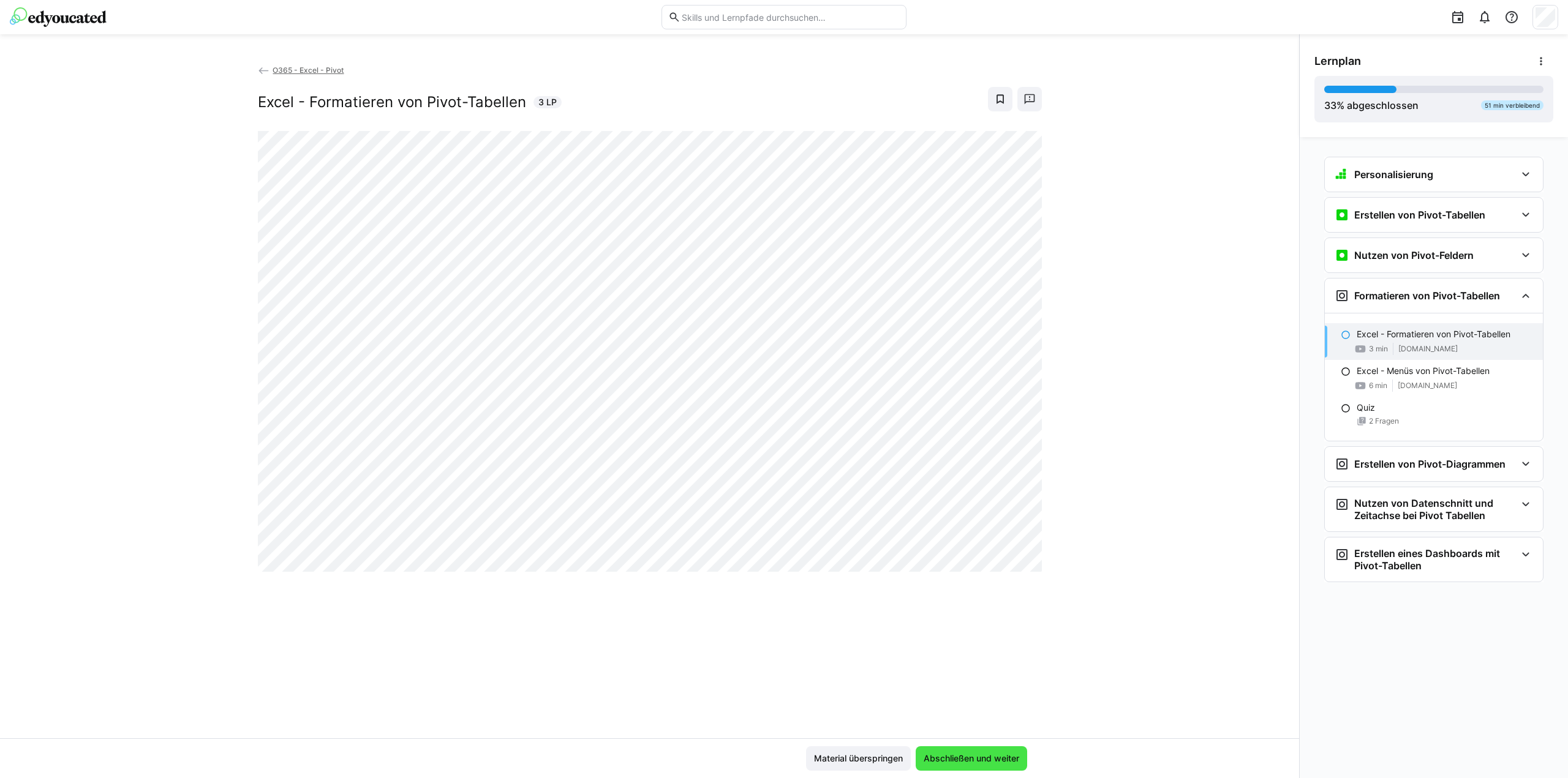
click at [990, 760] on span "Abschließen und weiter" at bounding box center [971, 759] width 99 height 12
click at [975, 764] on span "Abschließen und weiter" at bounding box center [971, 759] width 99 height 12
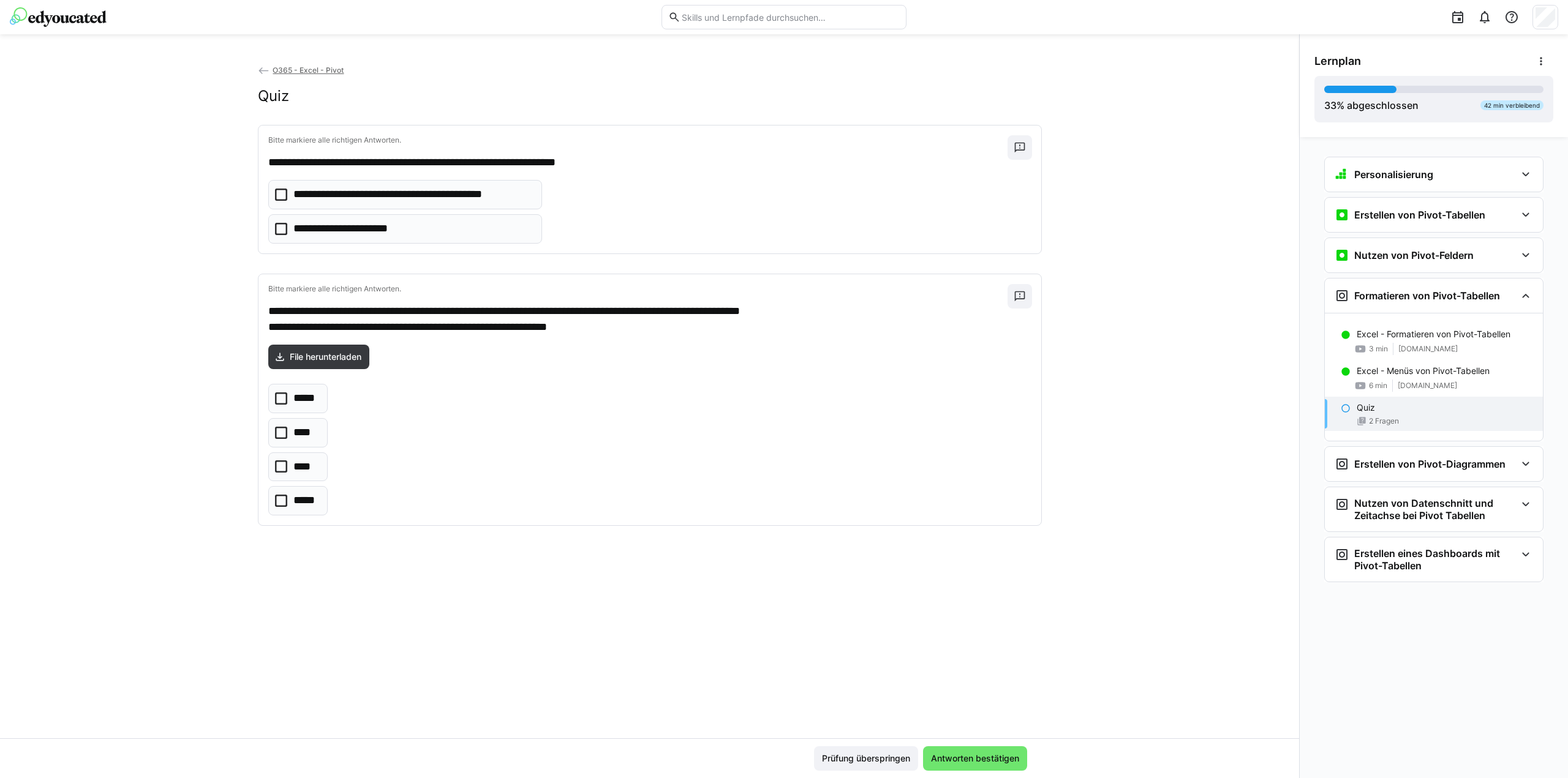
click at [396, 227] on p "**********" at bounding box center [354, 229] width 122 height 16
click at [318, 356] on span "File herunterladen" at bounding box center [326, 357] width 75 height 12
click at [282, 498] on icon at bounding box center [281, 501] width 12 height 12
click at [992, 758] on span "Antworten bestätigen" at bounding box center [975, 759] width 92 height 12
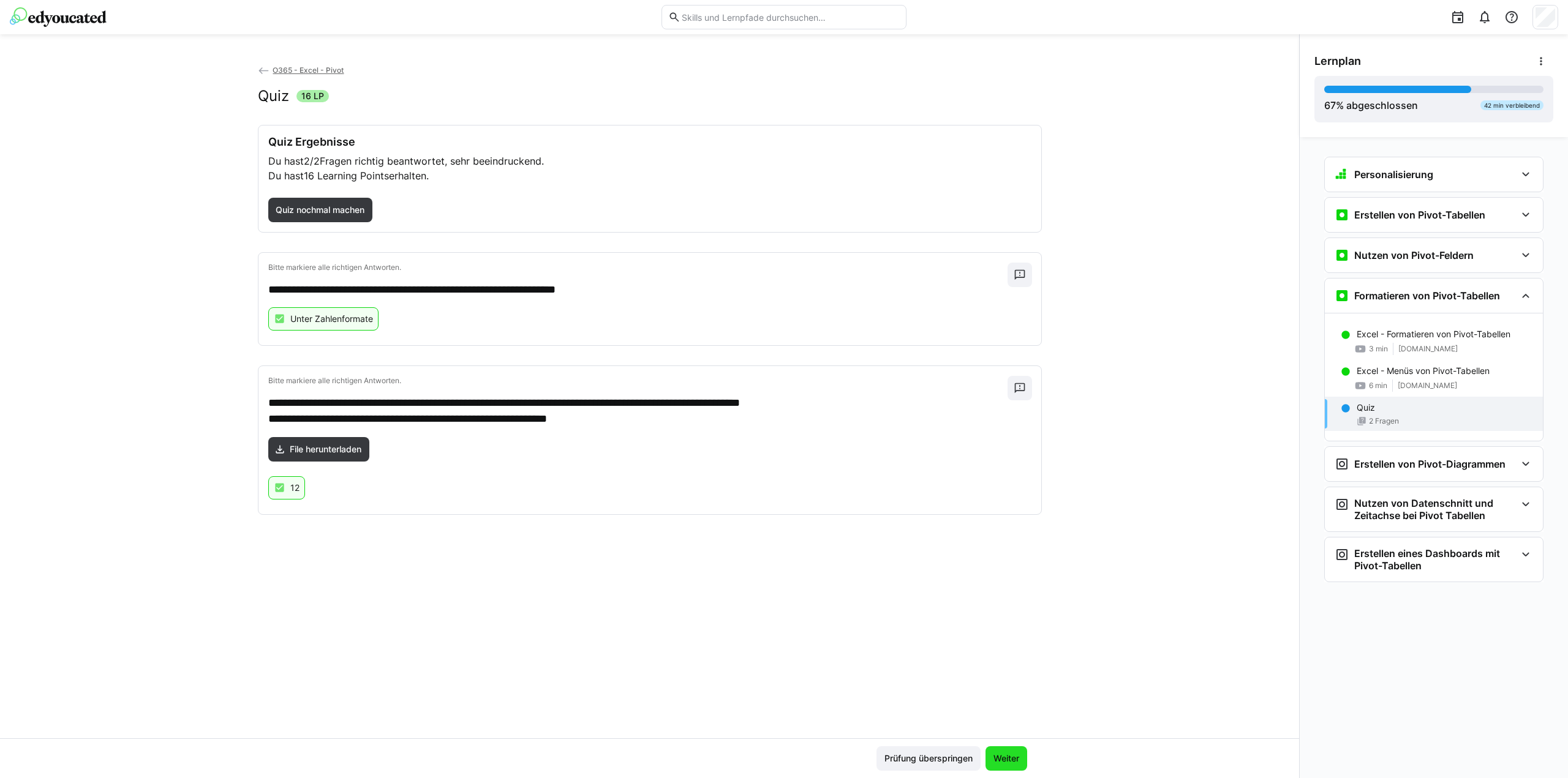
click at [1016, 757] on span "Weiter" at bounding box center [1006, 759] width 29 height 12
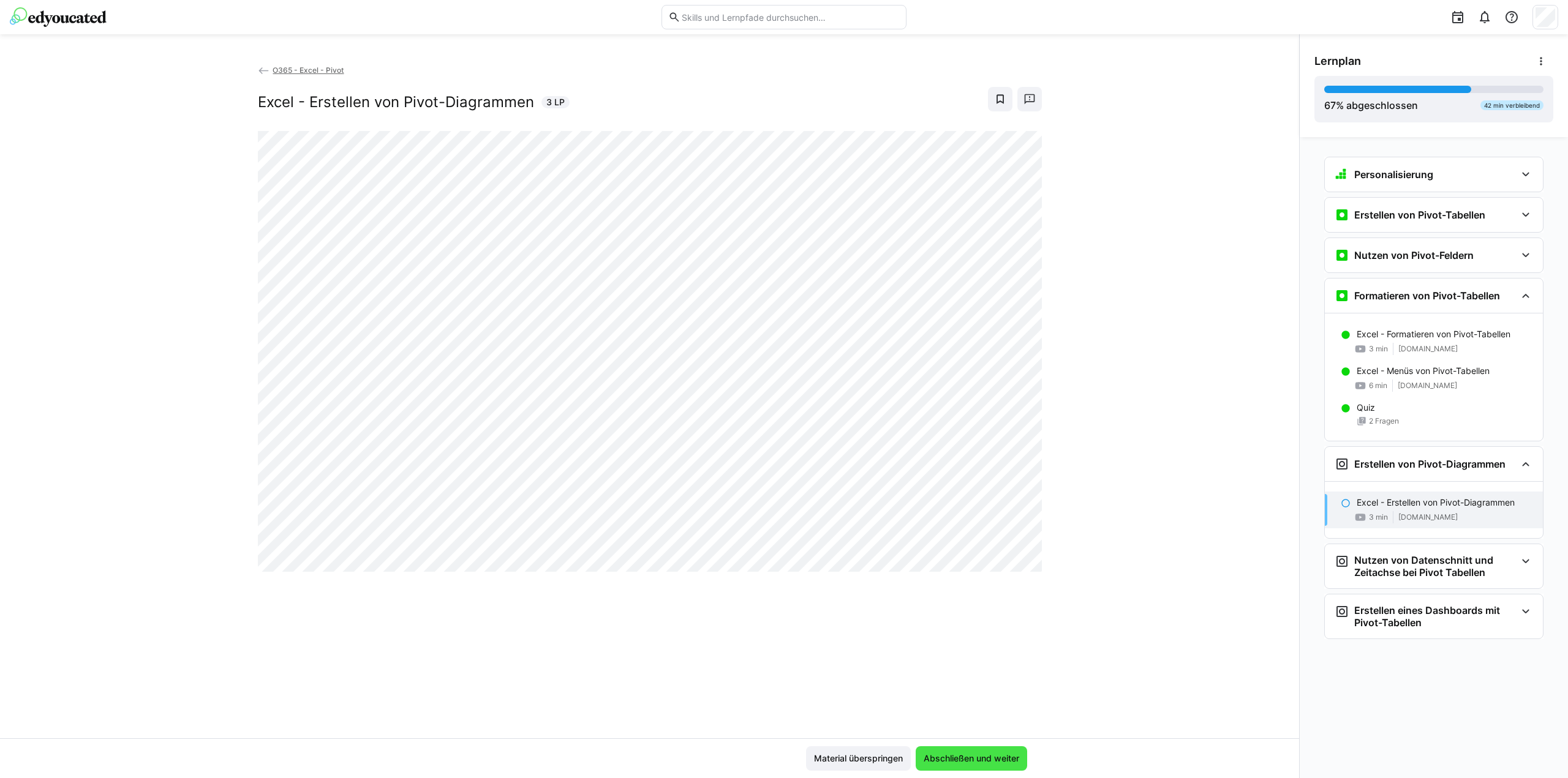
click at [971, 759] on span "Abschließen und weiter" at bounding box center [971, 759] width 99 height 12
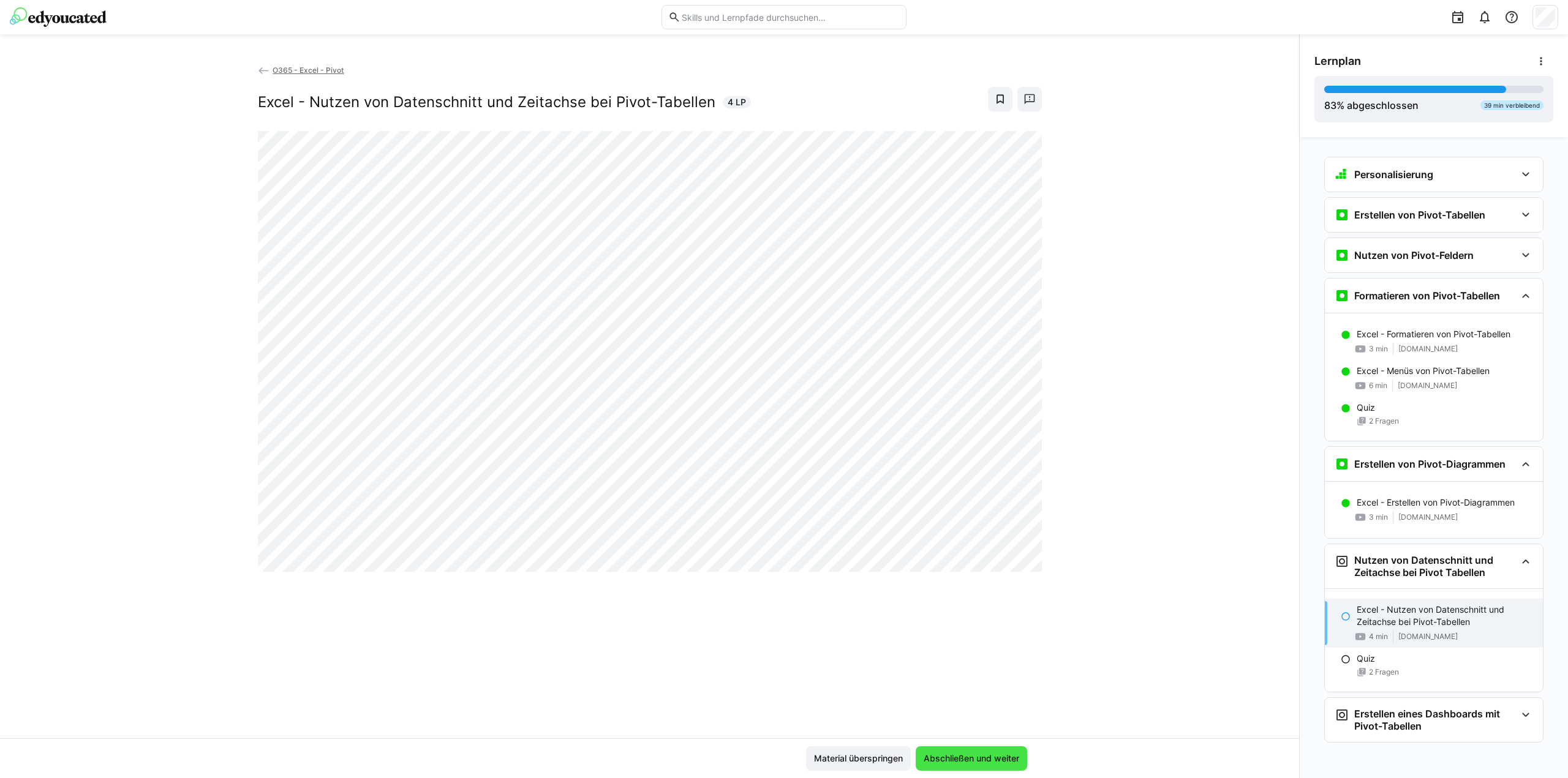
click at [993, 753] on span "Abschließen und weiter" at bounding box center [971, 759] width 111 height 25
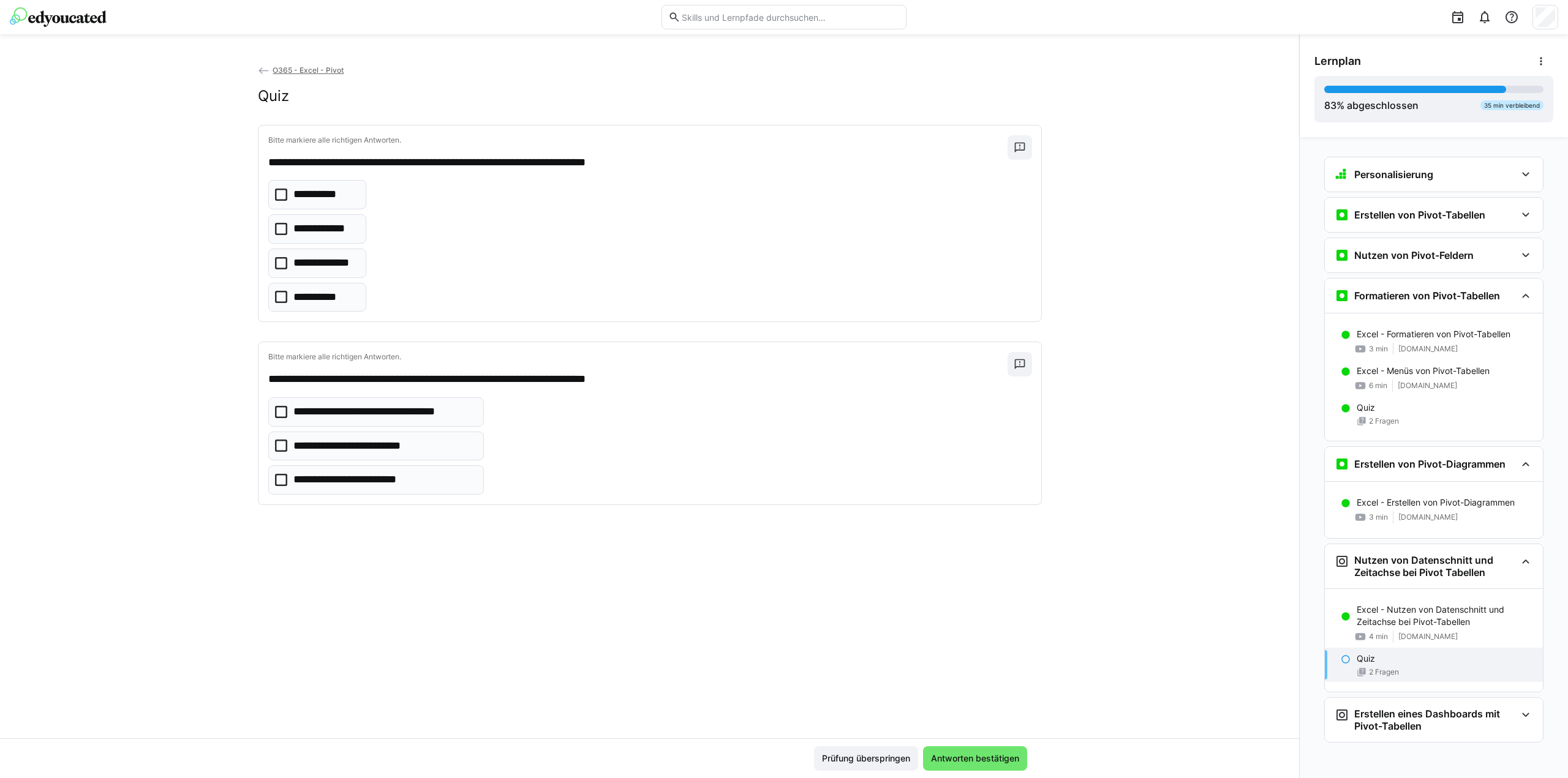
click at [320, 194] on p "**********" at bounding box center [316, 194] width 46 height 16
click at [397, 444] on p "**********" at bounding box center [360, 446] width 134 height 16
click at [952, 753] on span "Antworten bestätigen" at bounding box center [975, 759] width 92 height 12
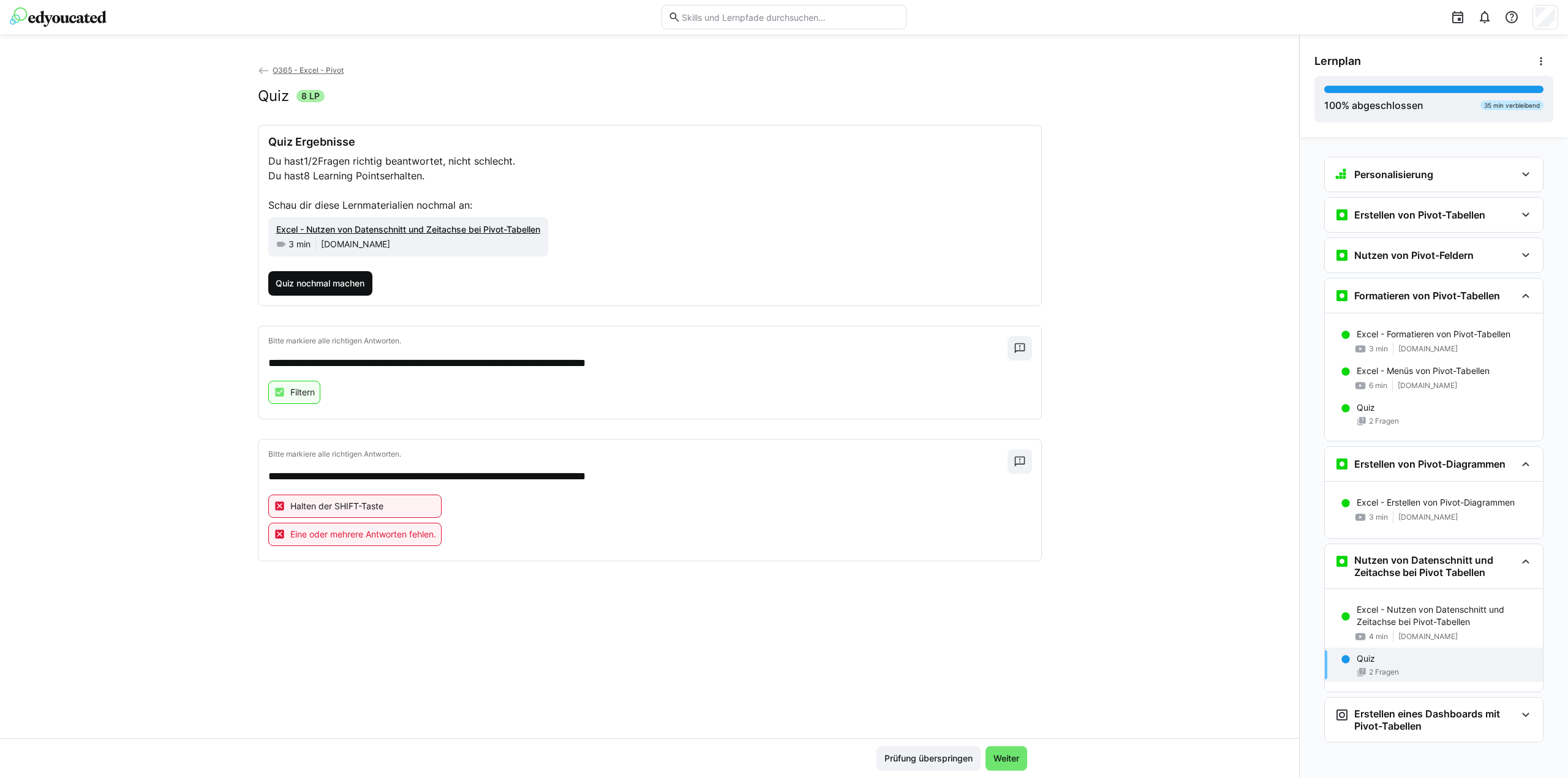
click at [312, 278] on span "Quiz nochmal machen" at bounding box center [319, 283] width 92 height 12
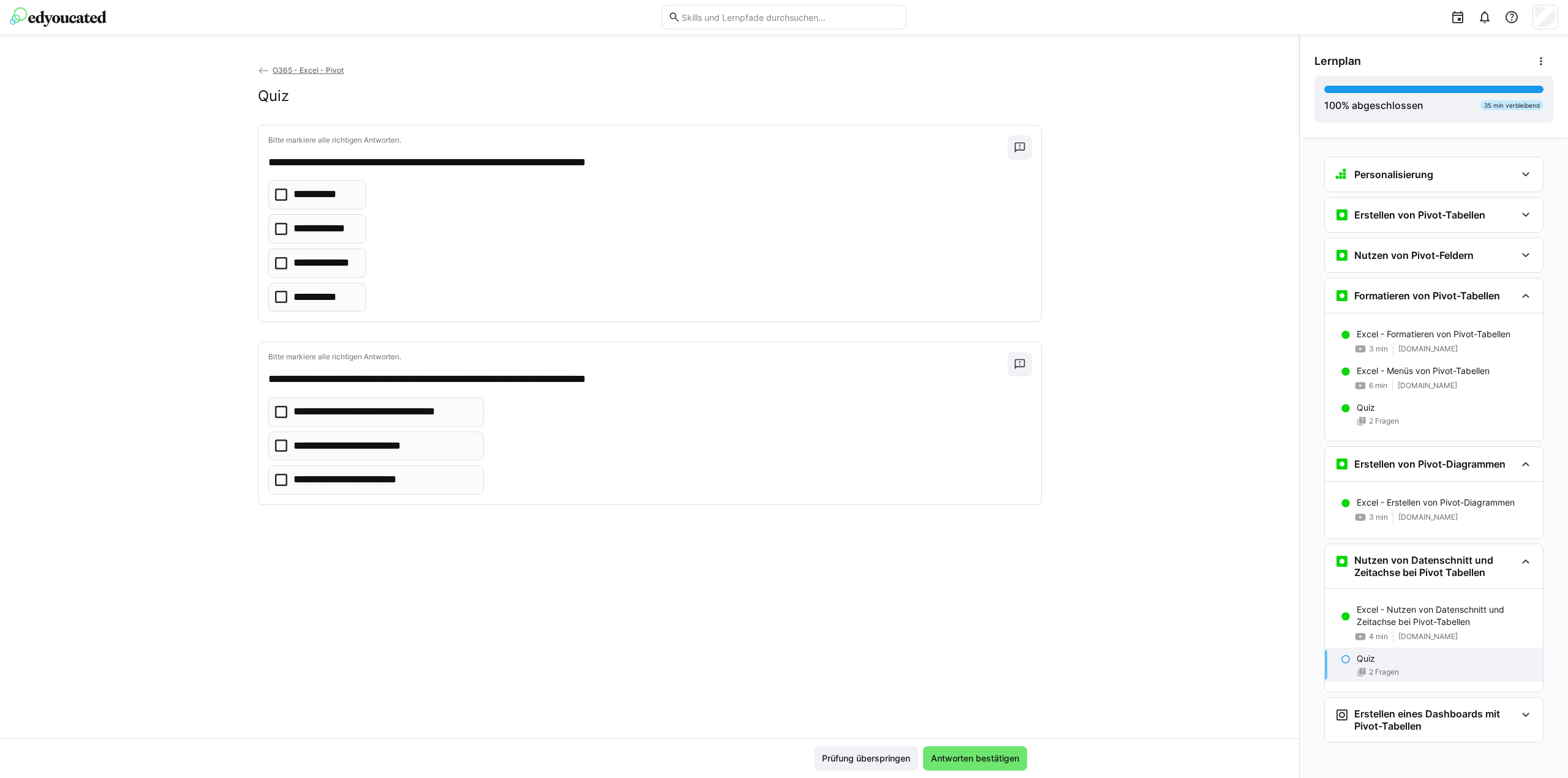
click at [281, 201] on eds-checkbox "**********" at bounding box center [317, 194] width 98 height 29
click at [280, 474] on icon at bounding box center [281, 480] width 12 height 12
click at [959, 758] on span "Antworten bestätigen" at bounding box center [975, 759] width 92 height 12
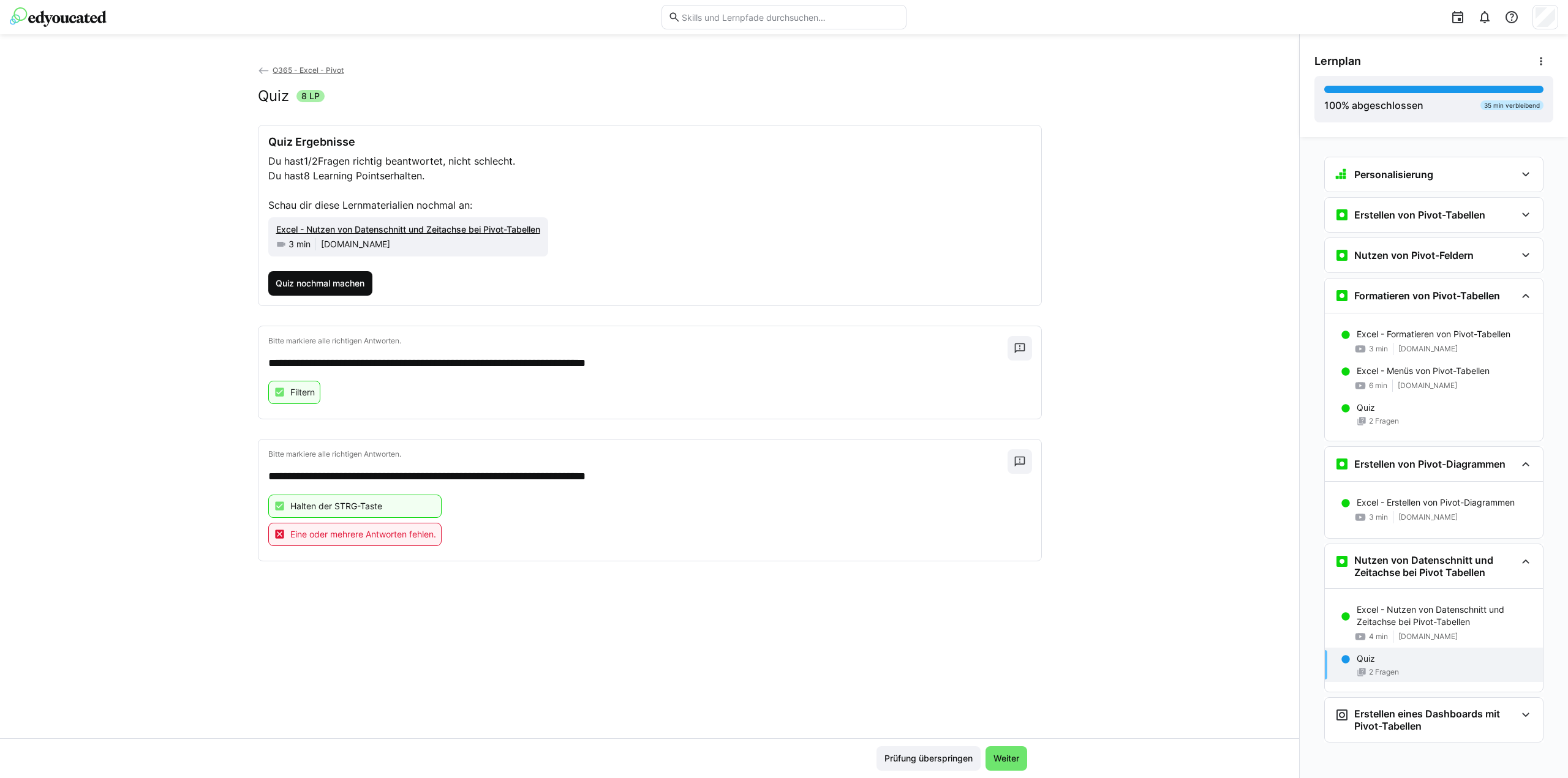
click at [319, 280] on span "Quiz nochmal machen" at bounding box center [319, 283] width 92 height 12
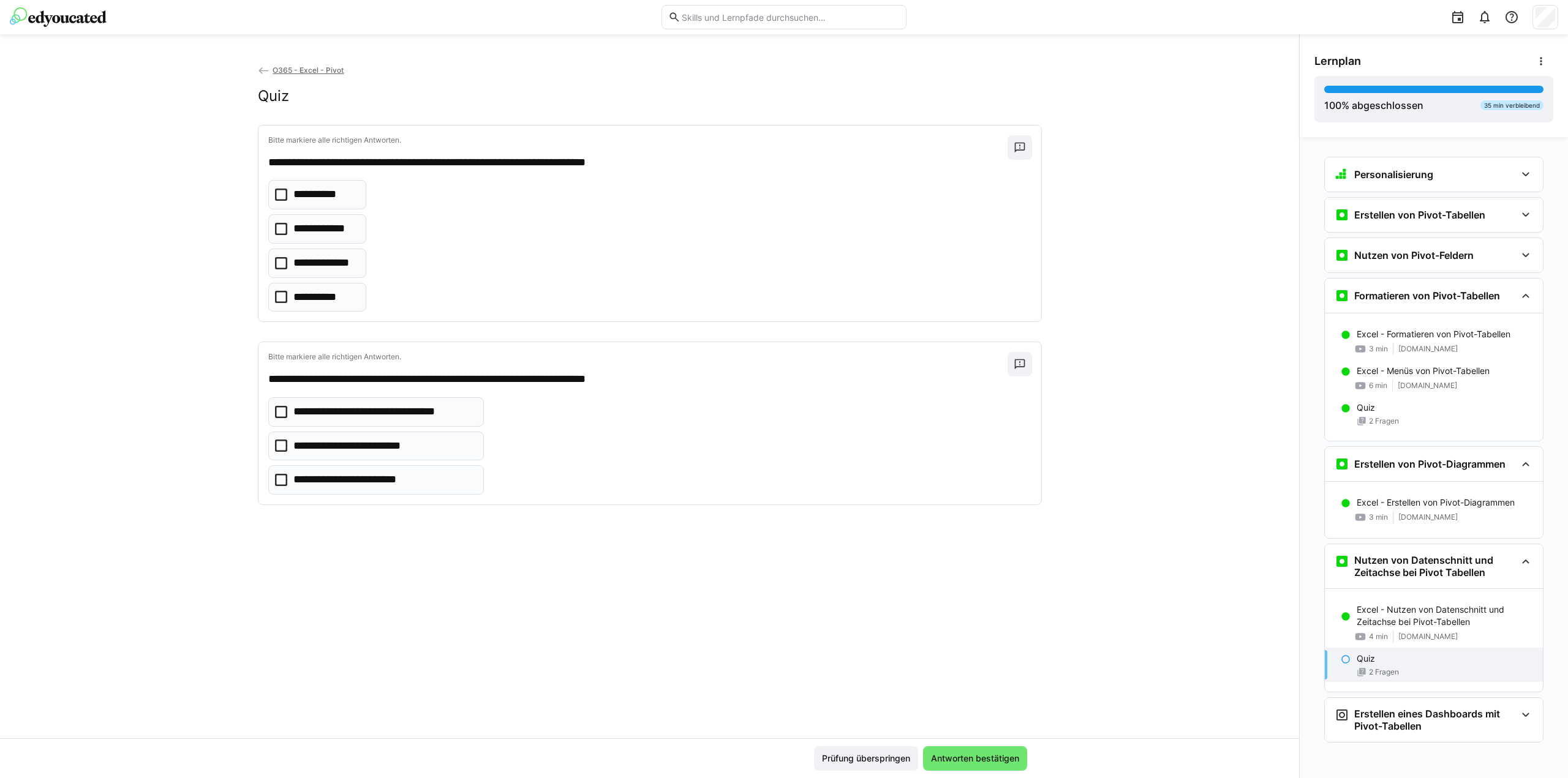
click at [313, 193] on p "**********" at bounding box center [316, 194] width 46 height 16
click at [384, 407] on p "**********" at bounding box center [384, 412] width 182 height 16
click at [279, 441] on icon at bounding box center [281, 446] width 12 height 12
click at [279, 478] on icon at bounding box center [281, 480] width 12 height 12
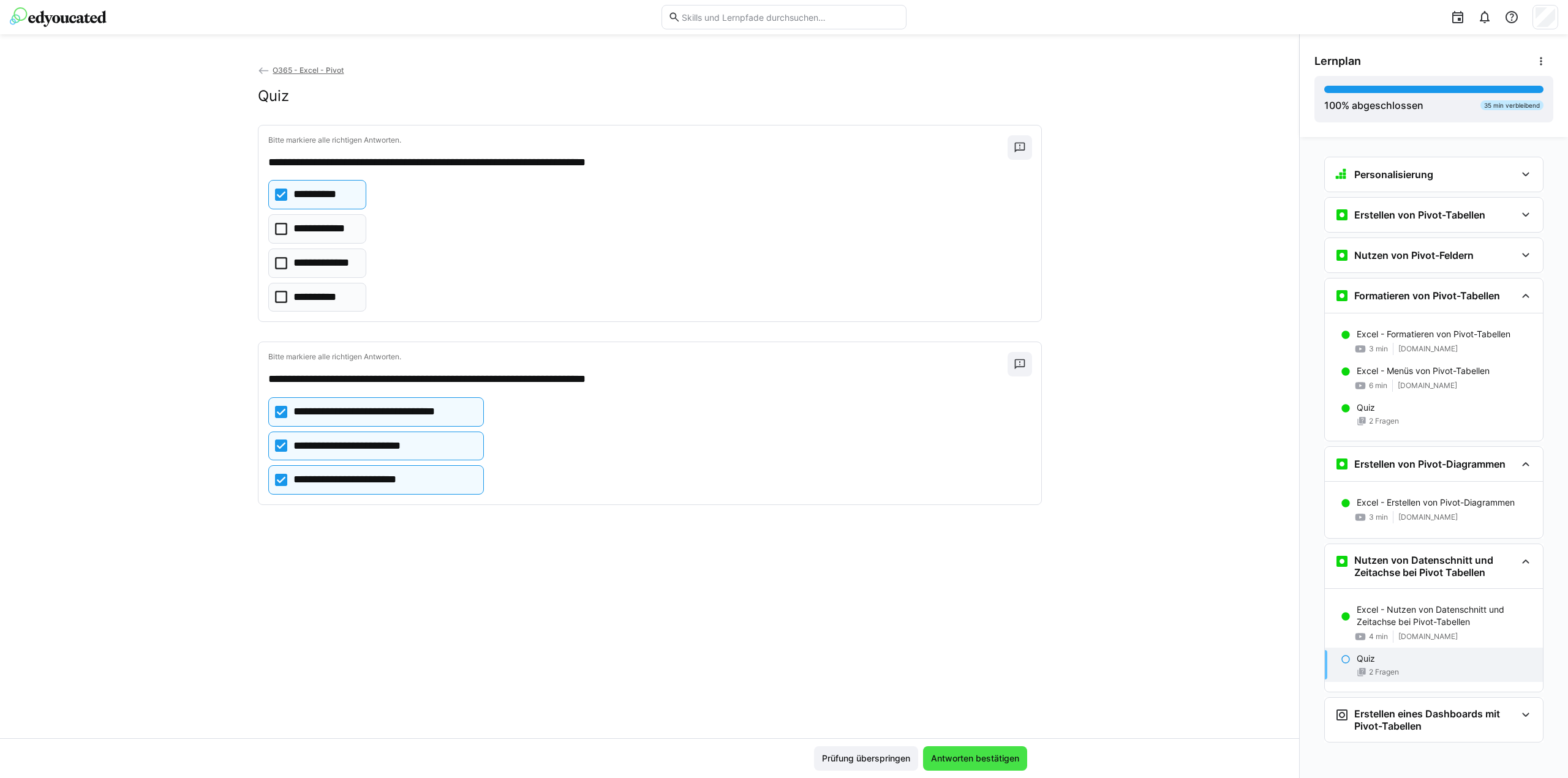
click at [953, 753] on span "Antworten bestätigen" at bounding box center [975, 759] width 104 height 25
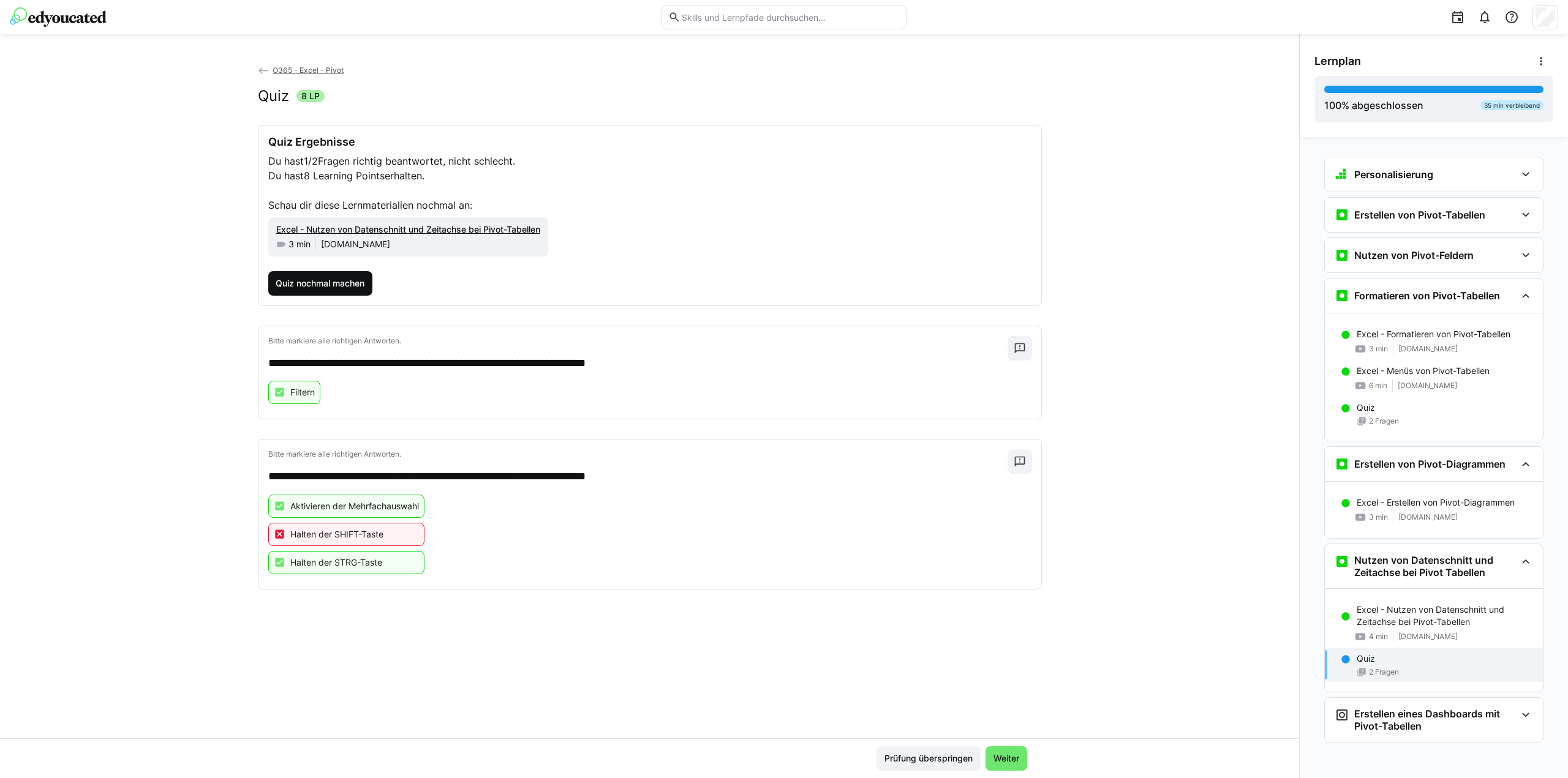
click at [315, 279] on span "Quiz nochmal machen" at bounding box center [319, 283] width 92 height 12
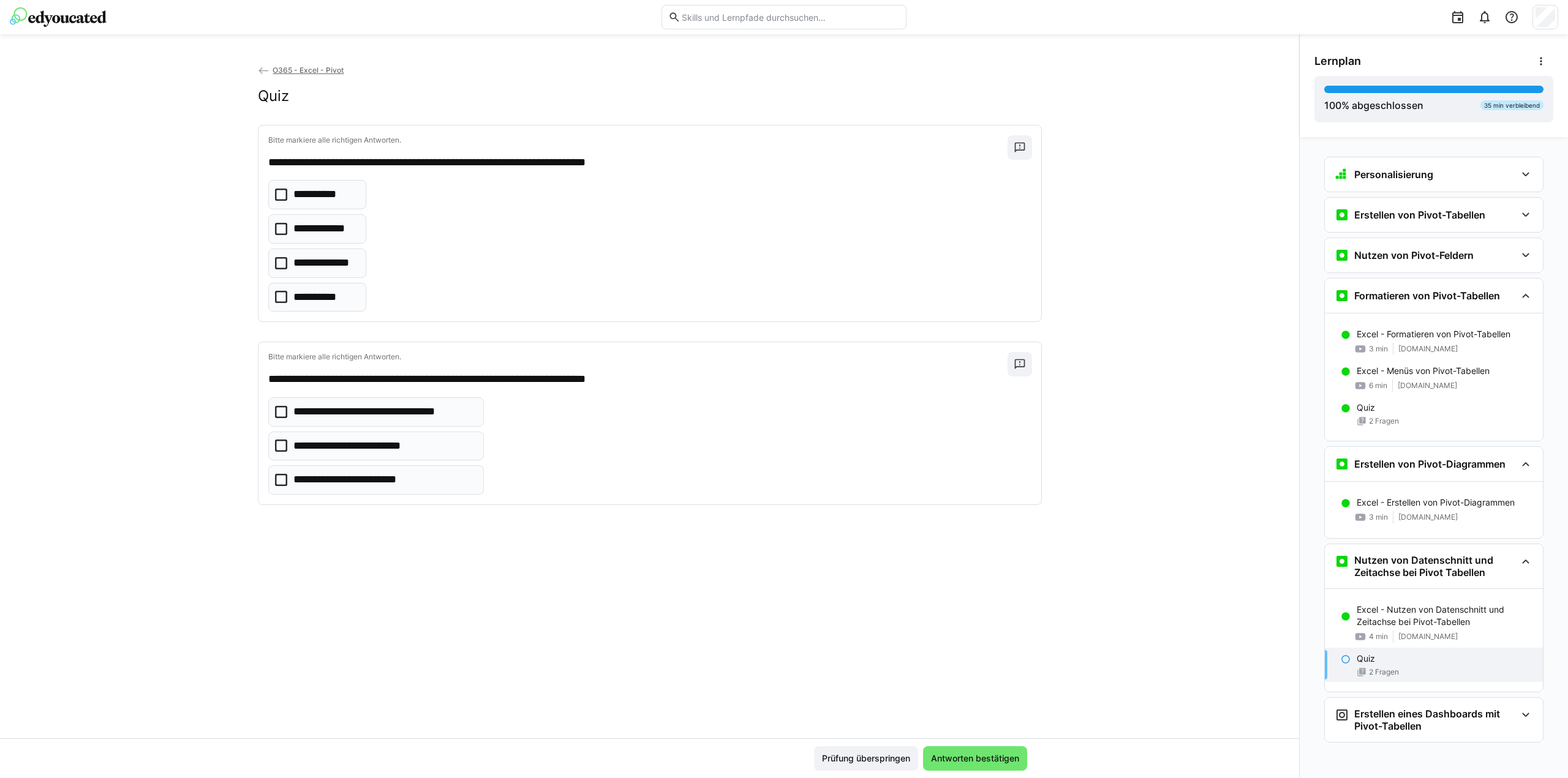
click at [283, 476] on icon at bounding box center [281, 480] width 12 height 12
click at [283, 409] on icon at bounding box center [281, 412] width 12 height 12
click at [278, 193] on icon at bounding box center [281, 194] width 12 height 12
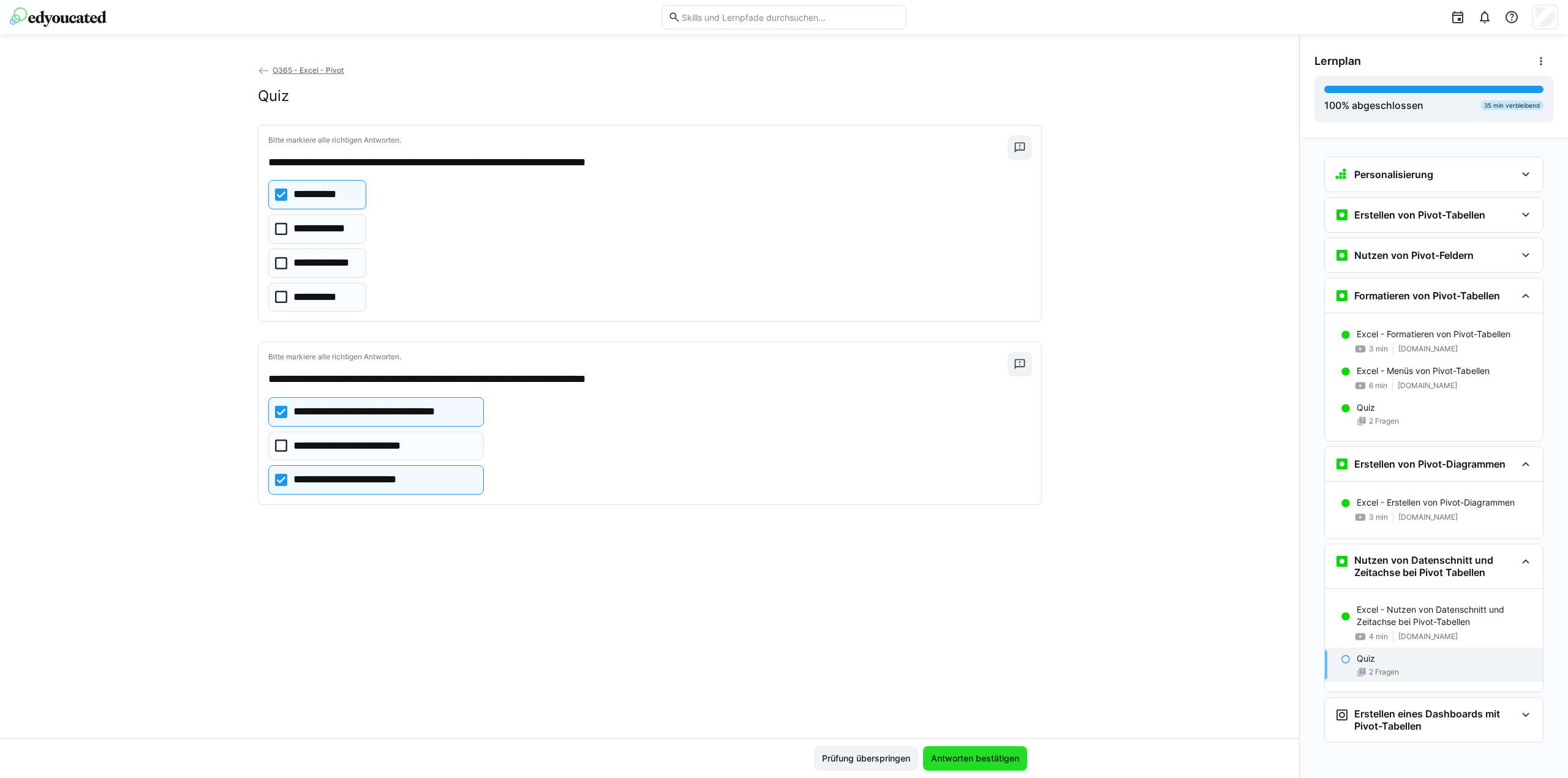
click at [973, 755] on span "Antworten bestätigen" at bounding box center [975, 759] width 92 height 12
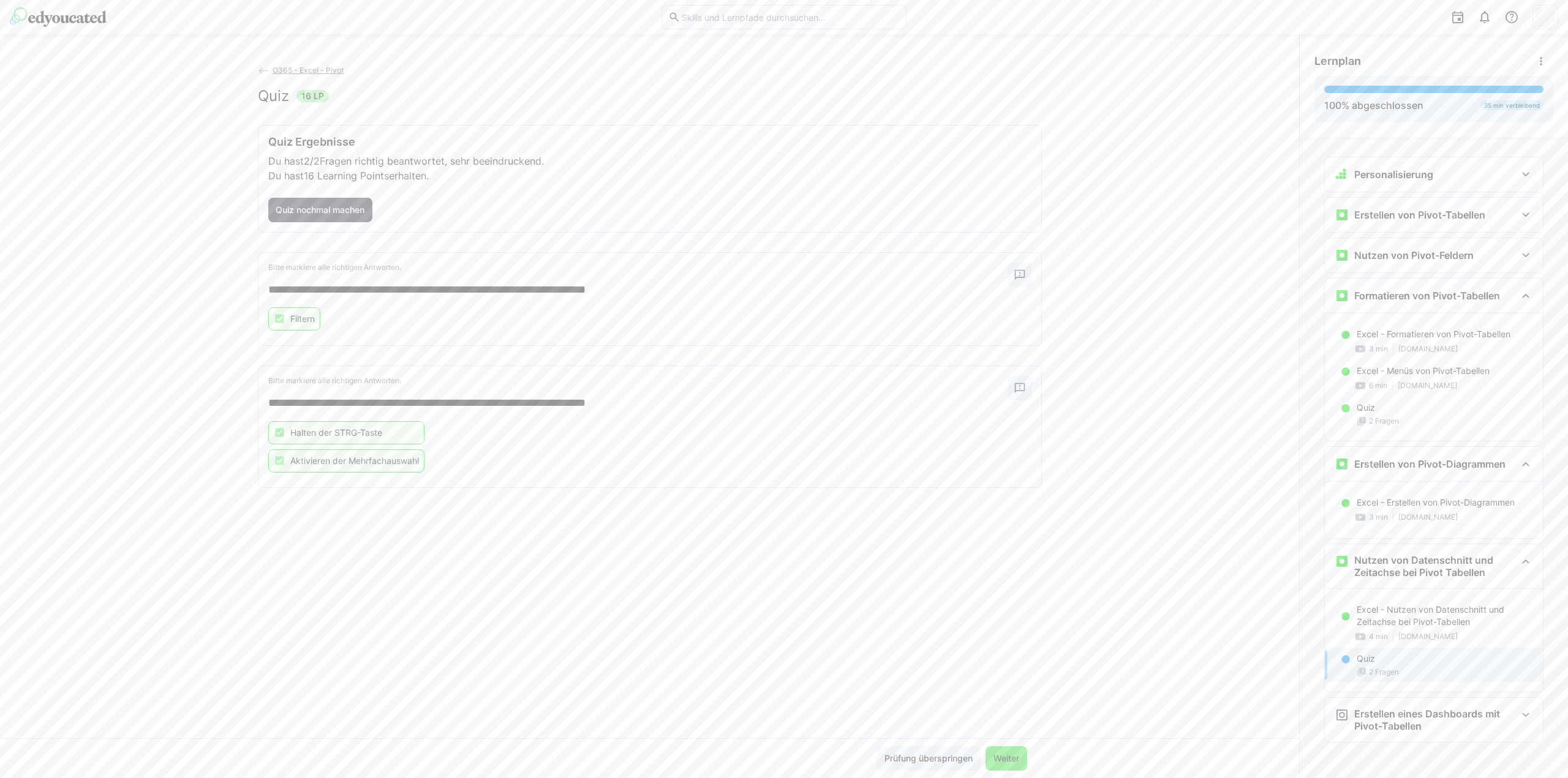
click at [1004, 759] on span "Weiter" at bounding box center [1006, 759] width 29 height 12
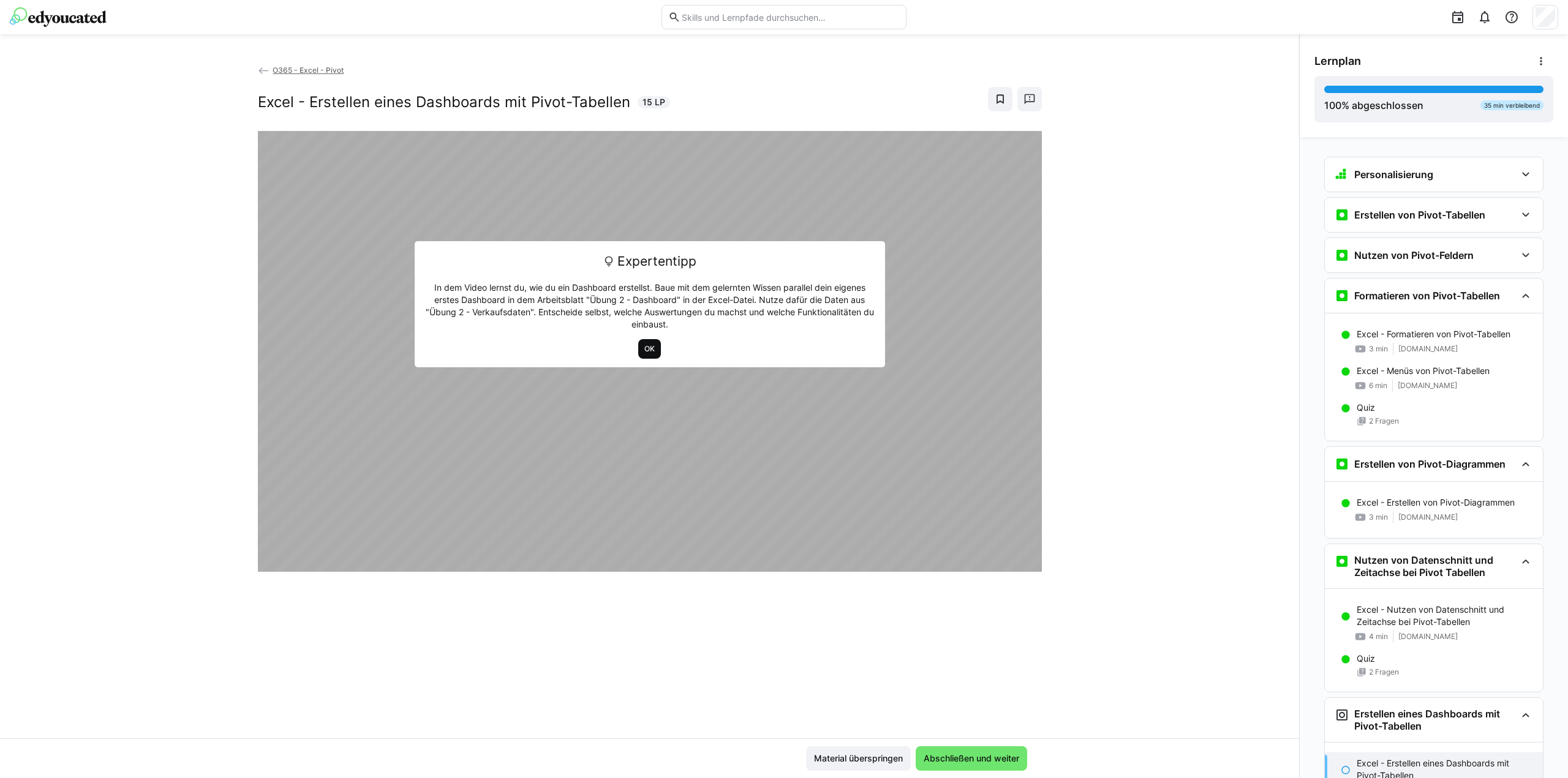
click at [643, 348] on span "OK" at bounding box center [649, 349] width 13 height 10
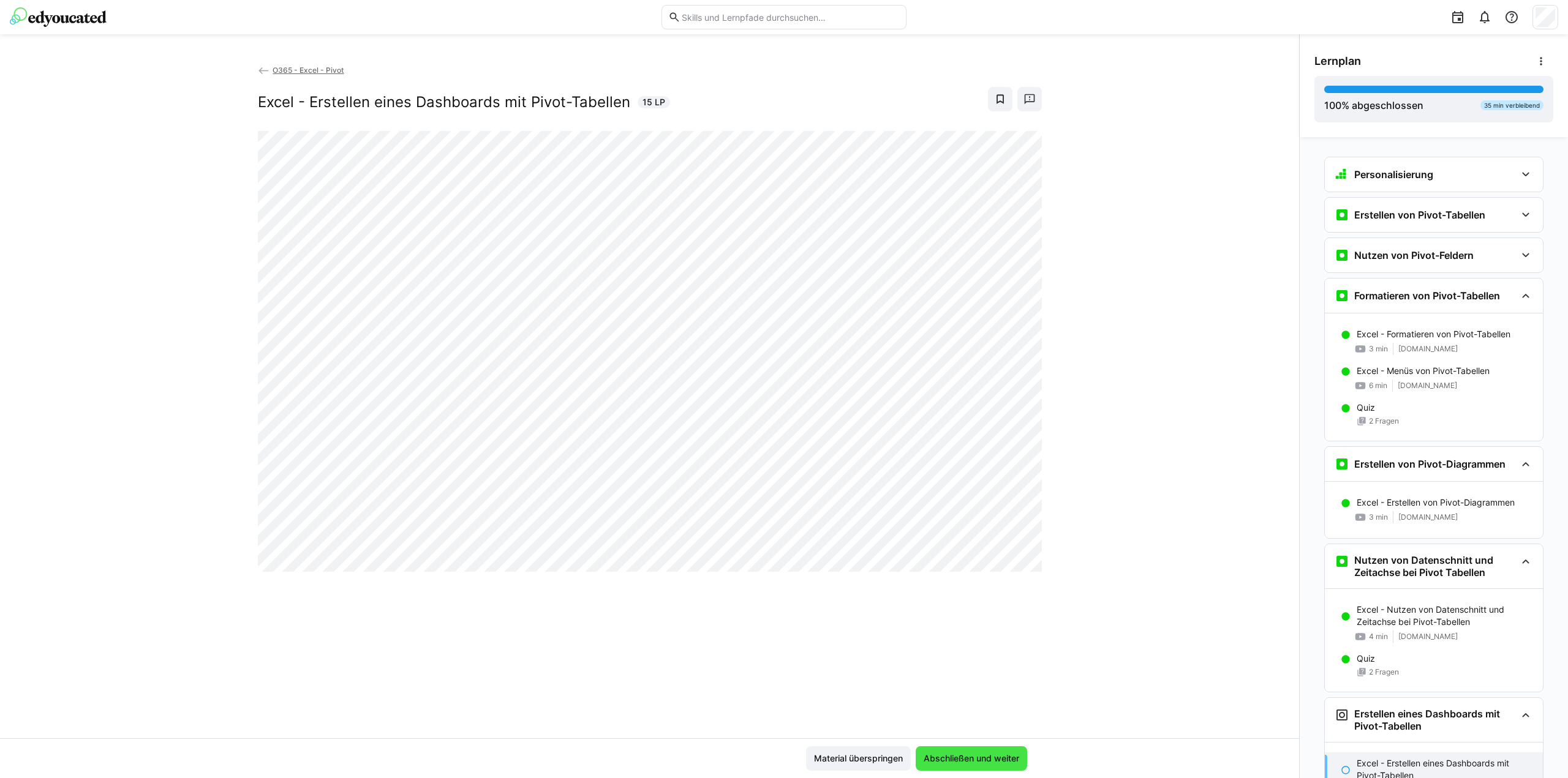
click at [932, 759] on span "Abschließen und weiter" at bounding box center [971, 759] width 99 height 12
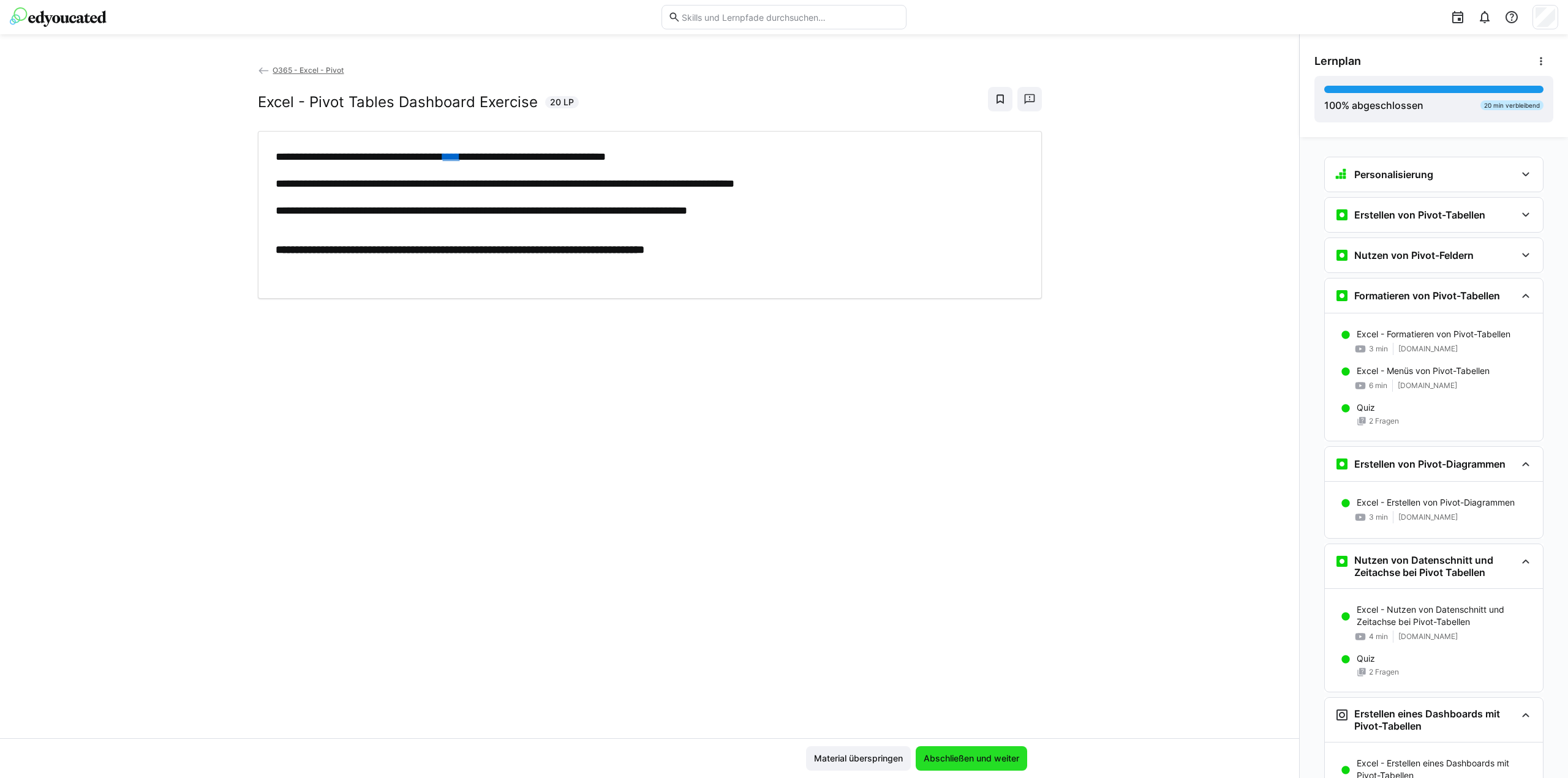
click at [945, 755] on span "Abschließen und weiter" at bounding box center [971, 759] width 99 height 12
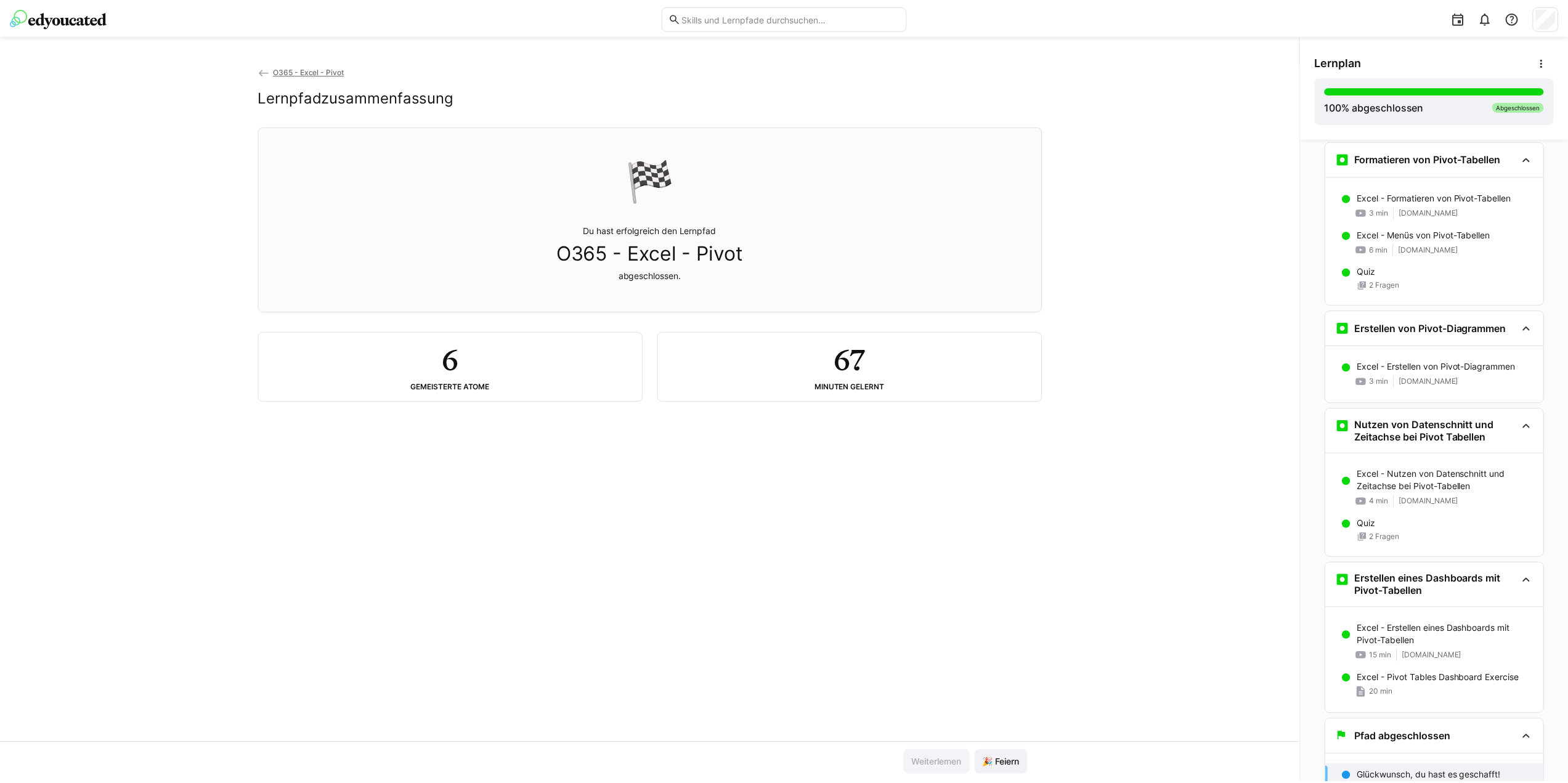
scroll to position [147, 0]
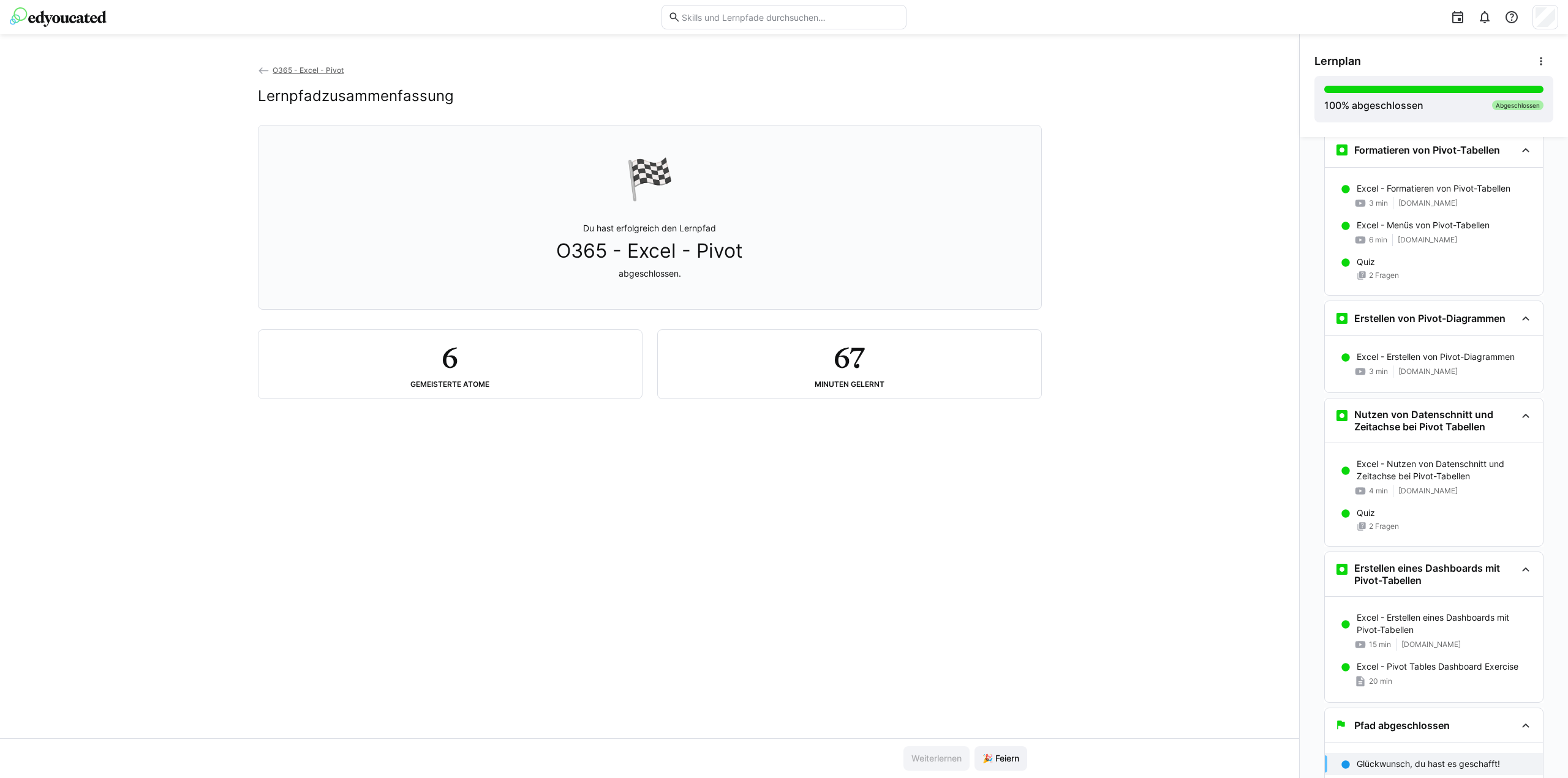
click at [262, 67] on eds-icon at bounding box center [264, 71] width 12 height 12
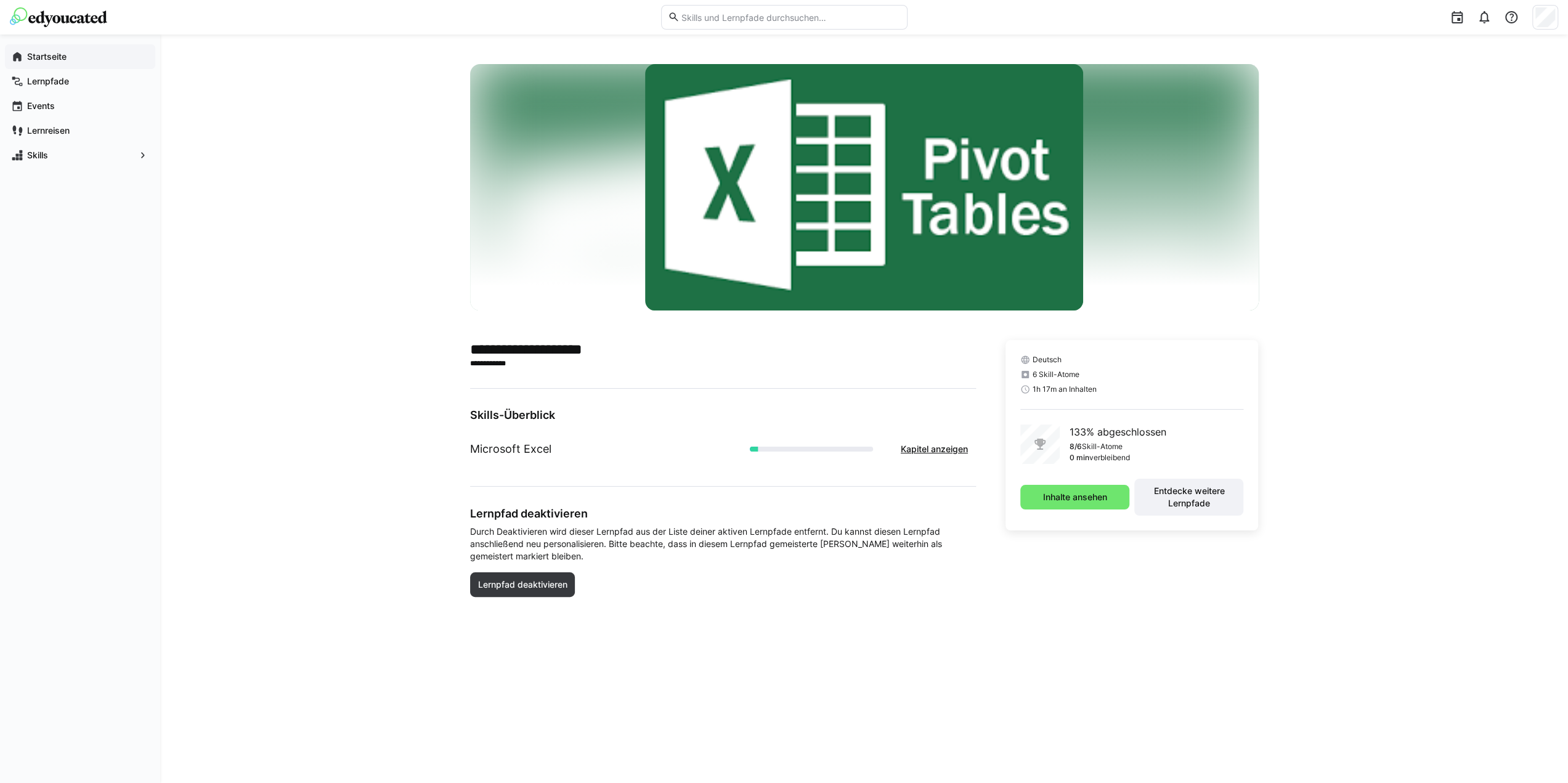
click at [0, 0] on app-navigation-label "Startseite" at bounding box center [0, 0] width 0 height 0
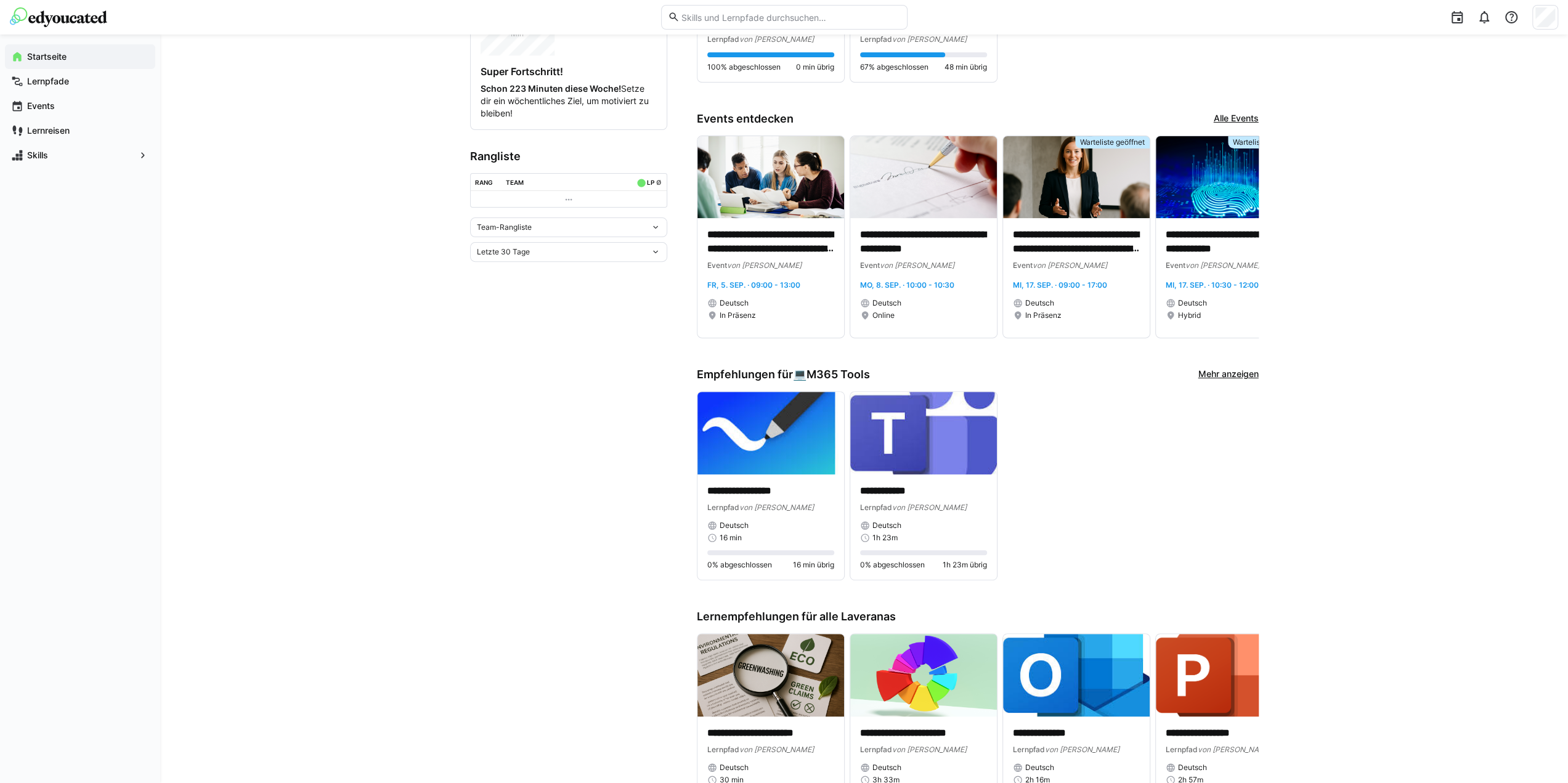
scroll to position [205, 0]
